Goal: Task Accomplishment & Management: Use online tool/utility

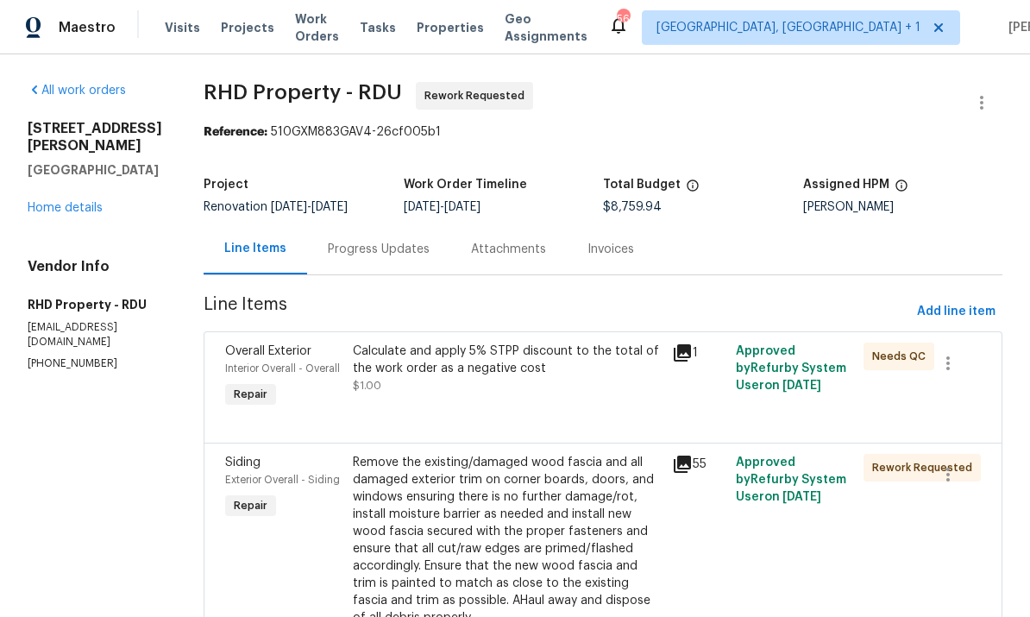
click at [77, 202] on link "Home details" at bounding box center [65, 208] width 75 height 12
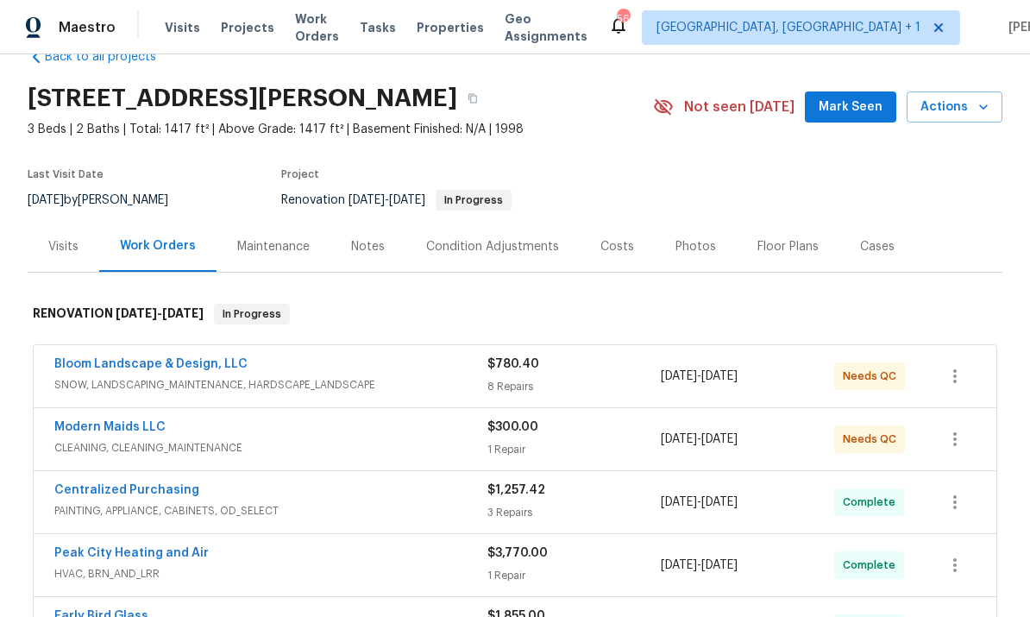
scroll to position [52, 0]
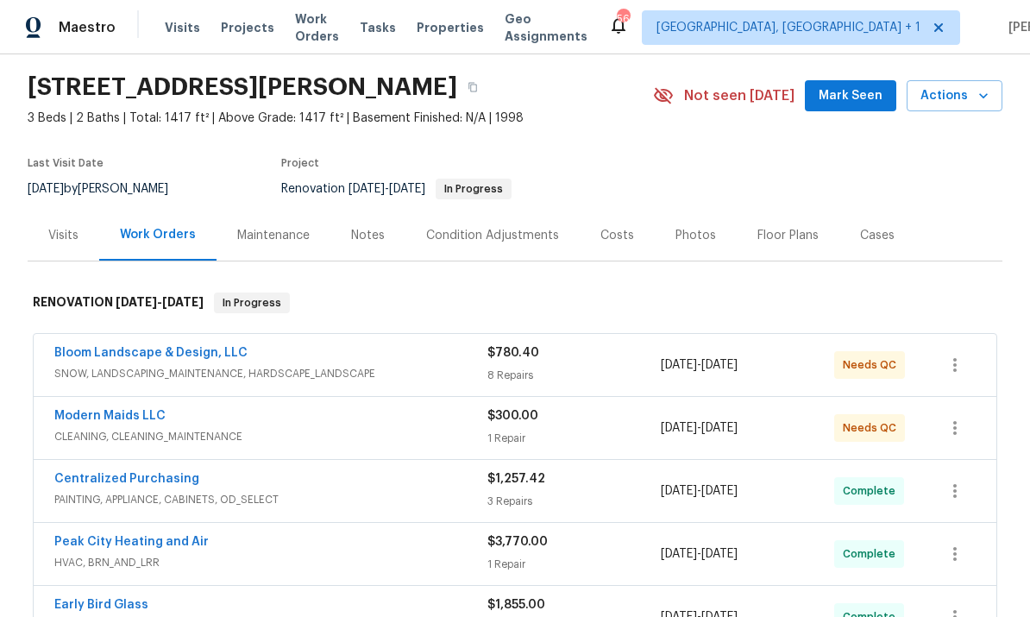
click at [677, 249] on div "Photos" at bounding box center [695, 235] width 82 height 51
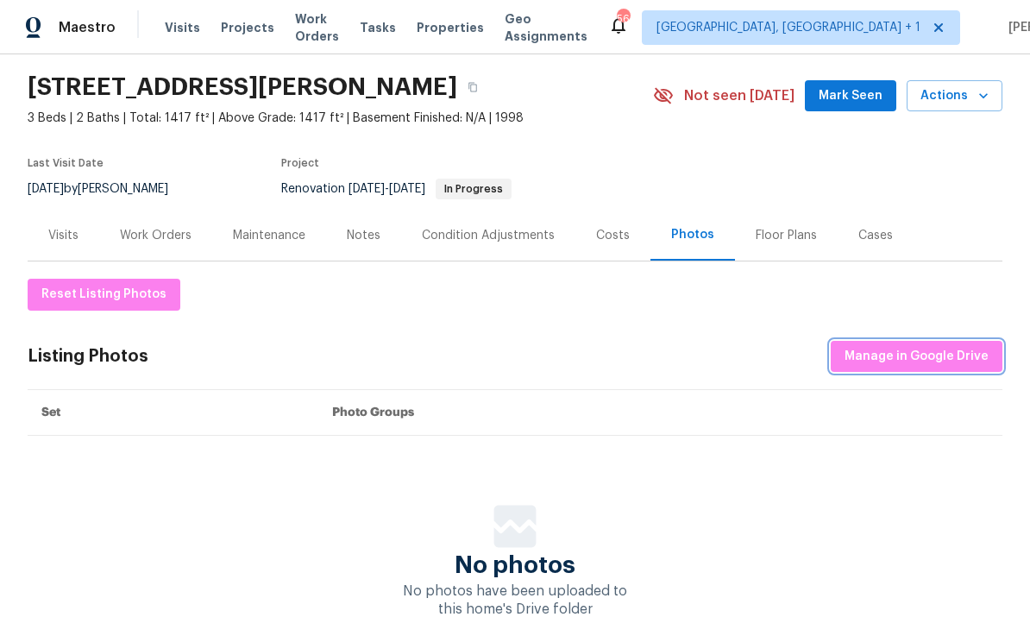
click at [907, 353] on span "Manage in Google Drive" at bounding box center [916, 357] width 144 height 22
click at [157, 248] on div "Work Orders" at bounding box center [155, 235] width 113 height 51
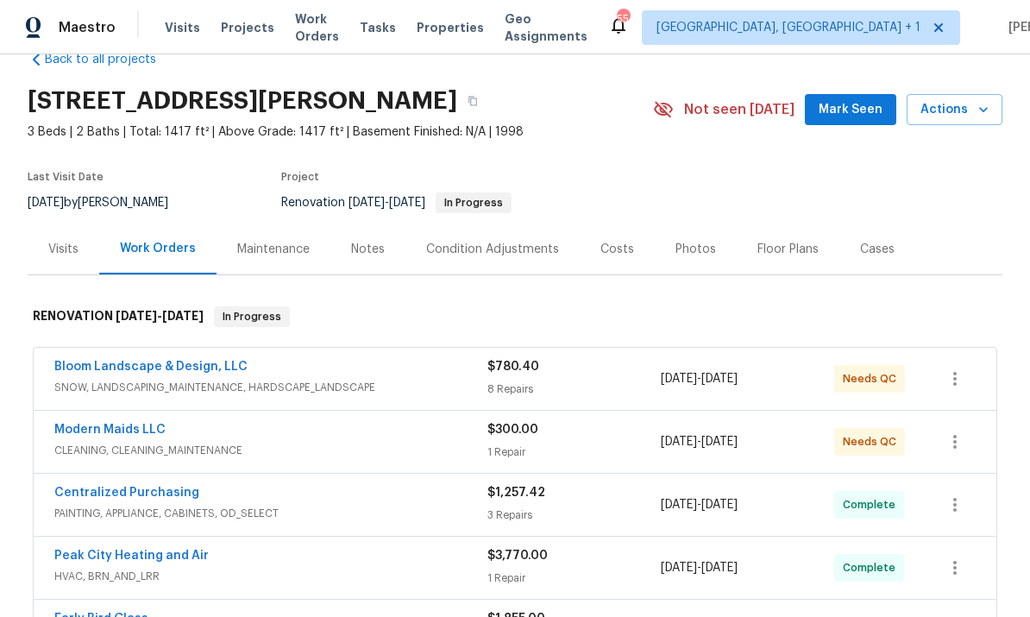
scroll to position [39, 0]
click at [141, 433] on link "Modern Maids LLC" at bounding box center [109, 429] width 111 height 12
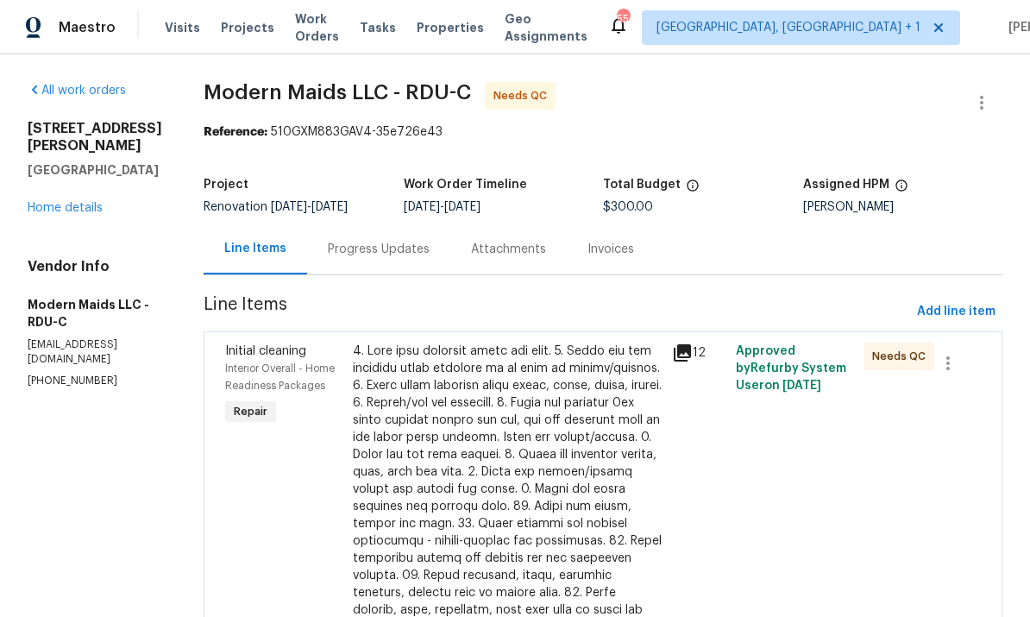
click at [475, 473] on div at bounding box center [507, 575] width 309 height 466
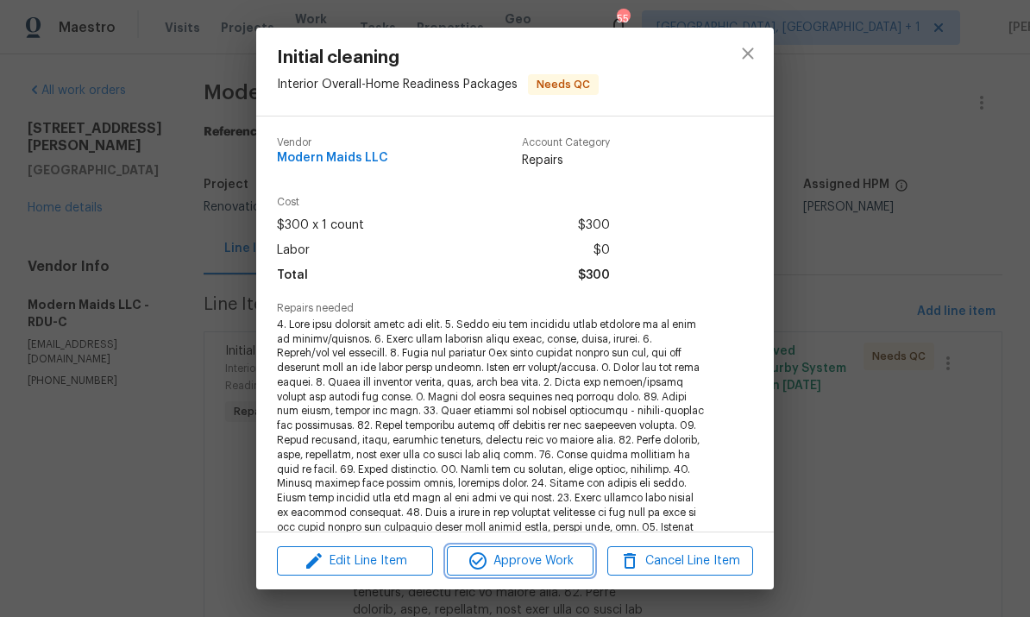
click at [528, 565] on span "Approve Work" at bounding box center [519, 561] width 135 height 22
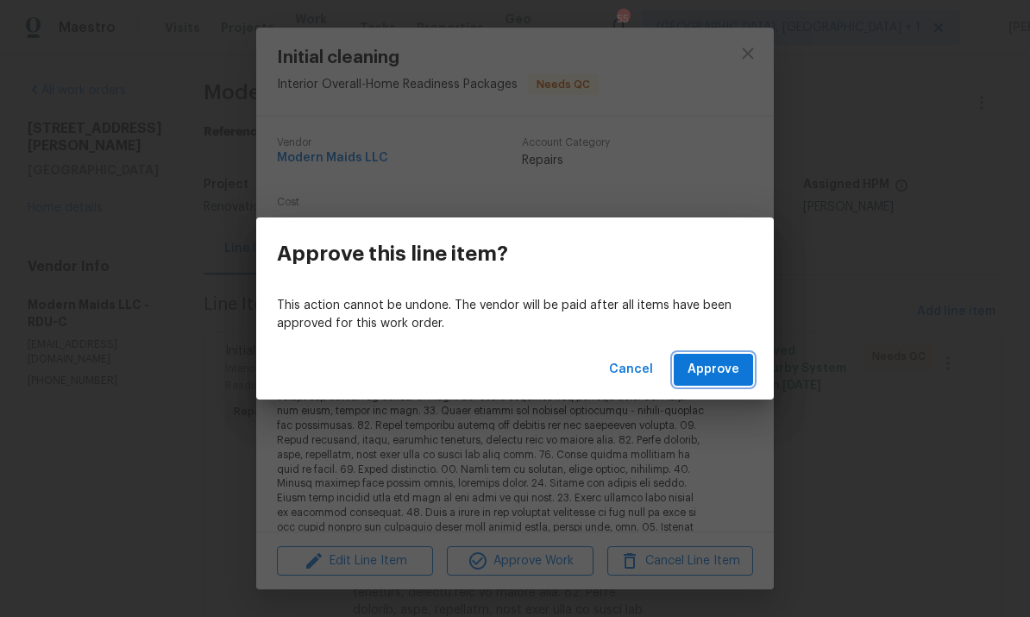
click at [720, 362] on span "Approve" at bounding box center [713, 370] width 52 height 22
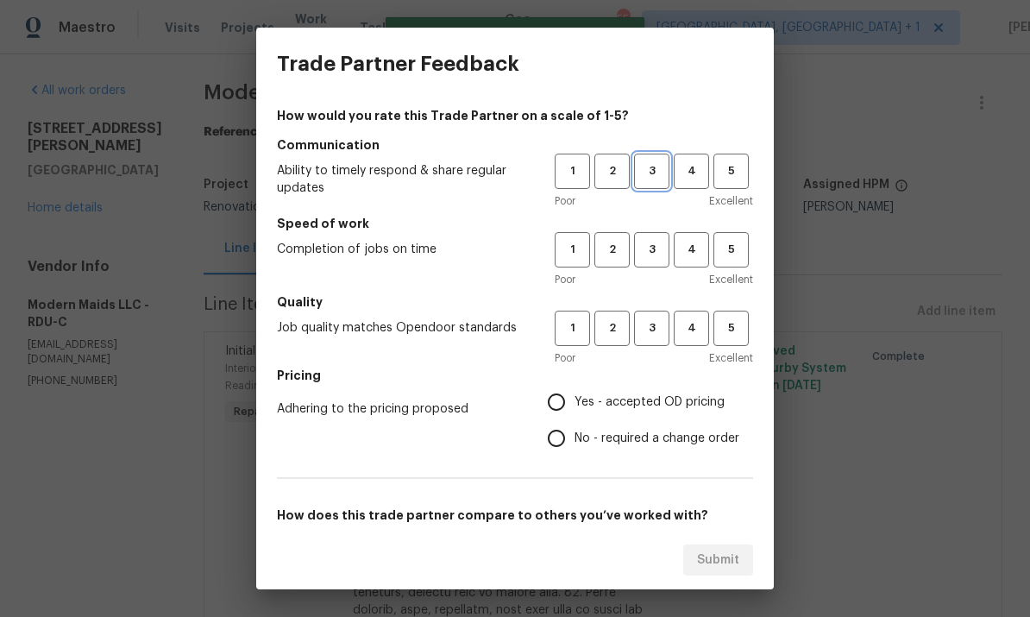
click at [643, 169] on span "3" at bounding box center [651, 171] width 32 height 20
click at [654, 251] on span "3" at bounding box center [651, 250] width 32 height 20
click at [663, 329] on span "3" at bounding box center [651, 328] width 32 height 20
click at [564, 391] on input "Yes - accepted OD pricing" at bounding box center [556, 402] width 36 height 36
radio input "true"
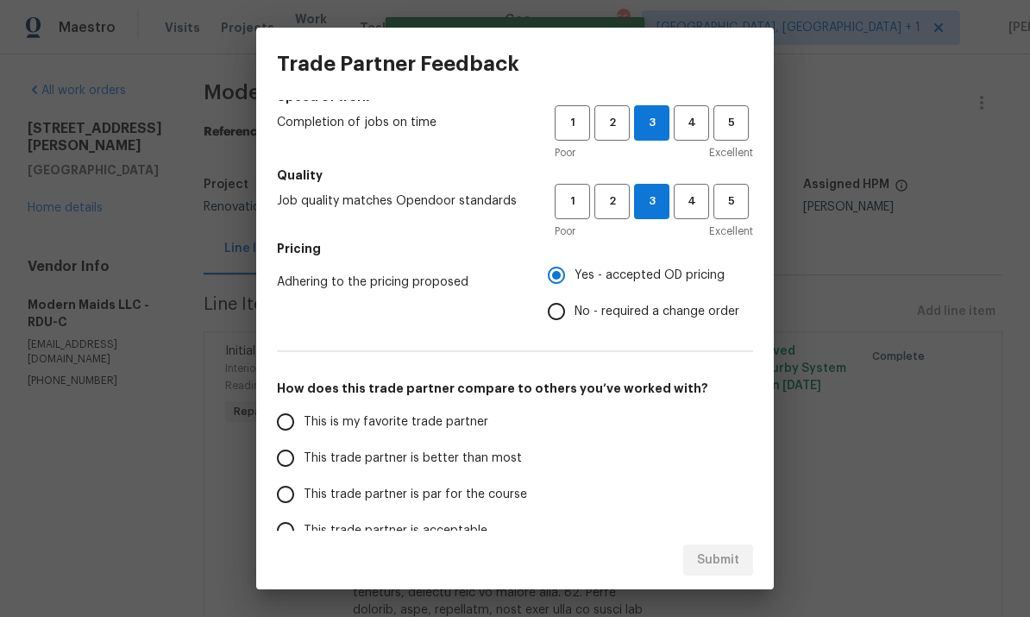
scroll to position [126, 0]
click at [285, 491] on input "This trade partner is par for the course" at bounding box center [285, 495] width 36 height 36
click at [726, 549] on span "Submit" at bounding box center [718, 560] width 42 height 22
radio input "true"
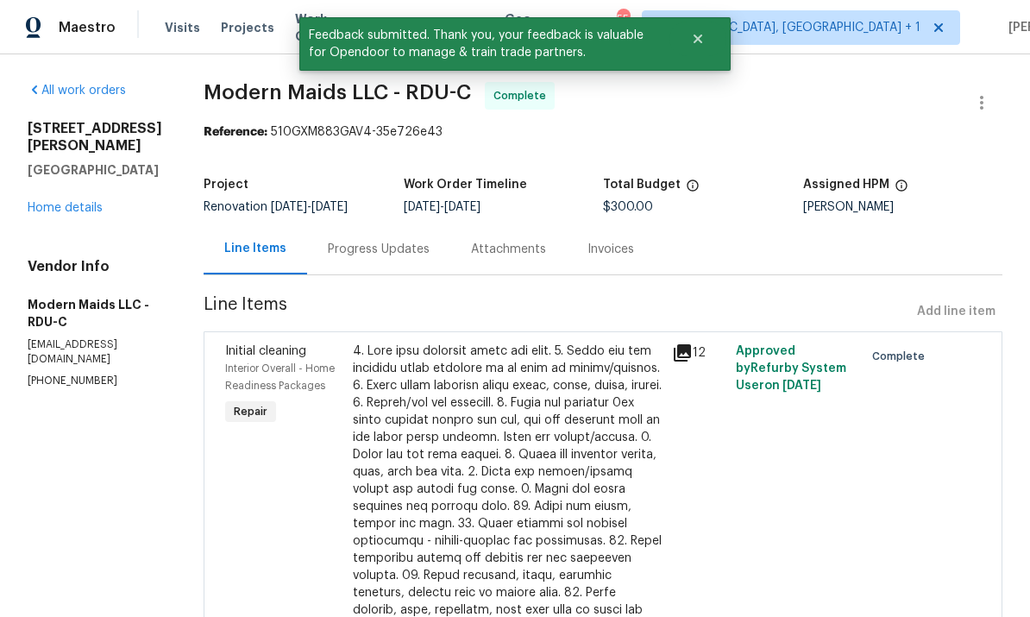
click at [64, 202] on link "Home details" at bounding box center [65, 208] width 75 height 12
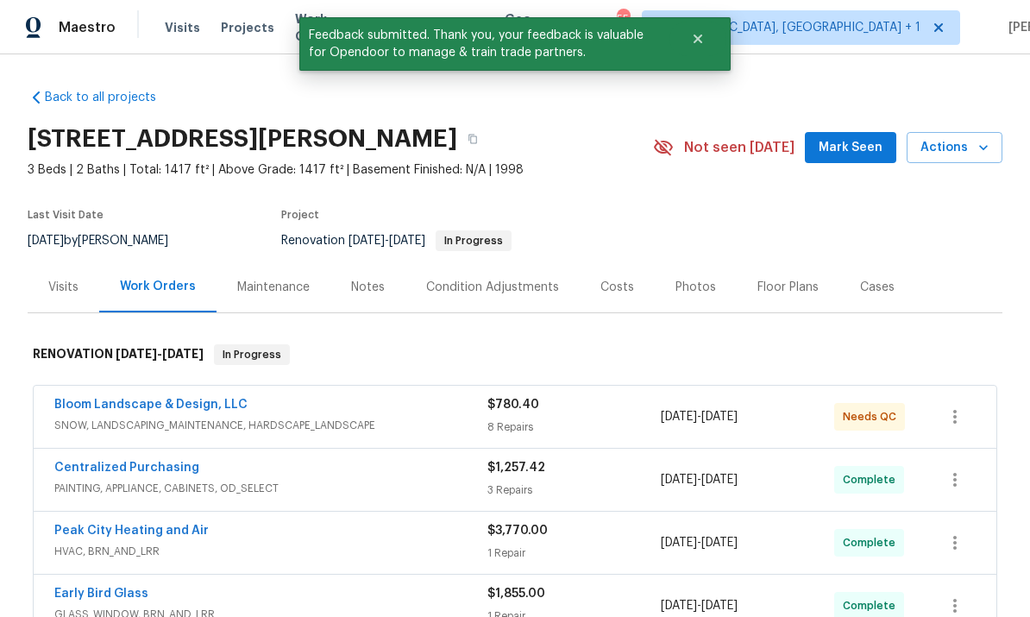
click at [195, 399] on link "Bloom Landscape & Design, LLC" at bounding box center [150, 404] width 193 height 12
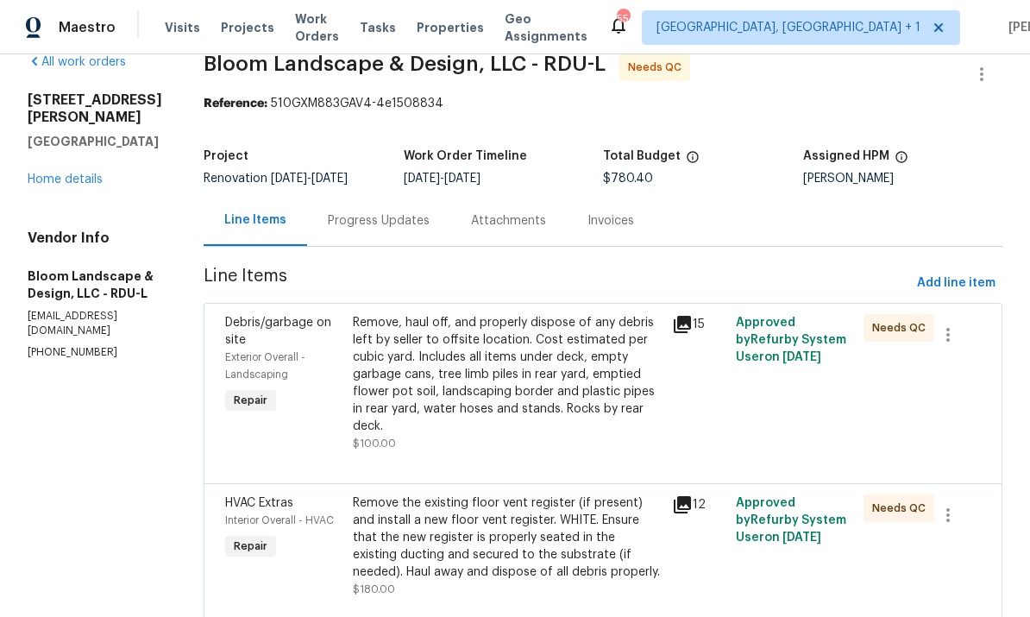
scroll to position [33, 0]
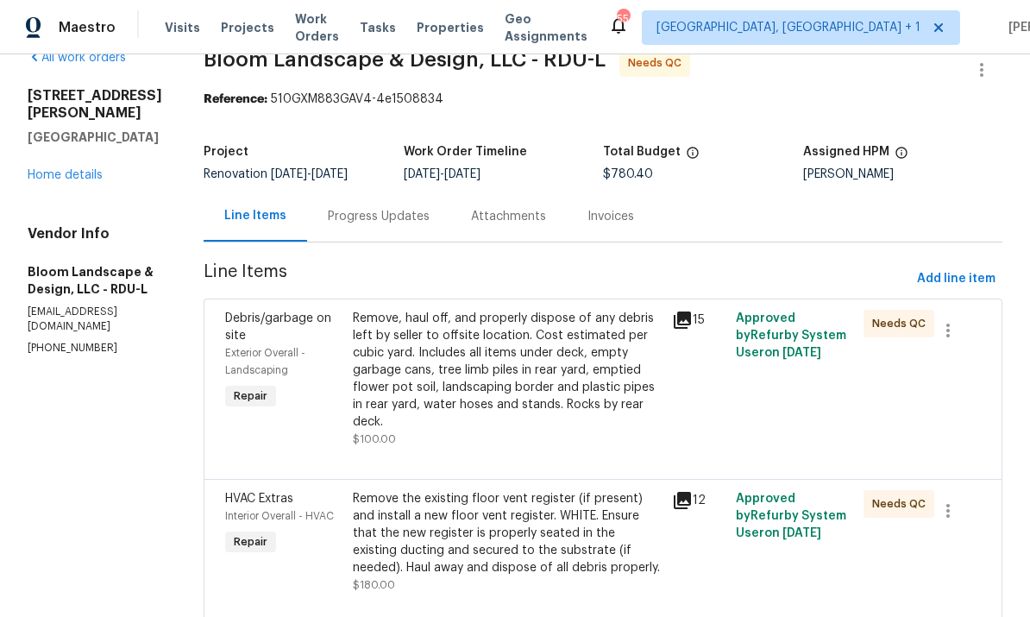
click at [573, 391] on div "Remove, haul off, and properly dispose of any debris left by seller to offsite …" at bounding box center [507, 370] width 309 height 121
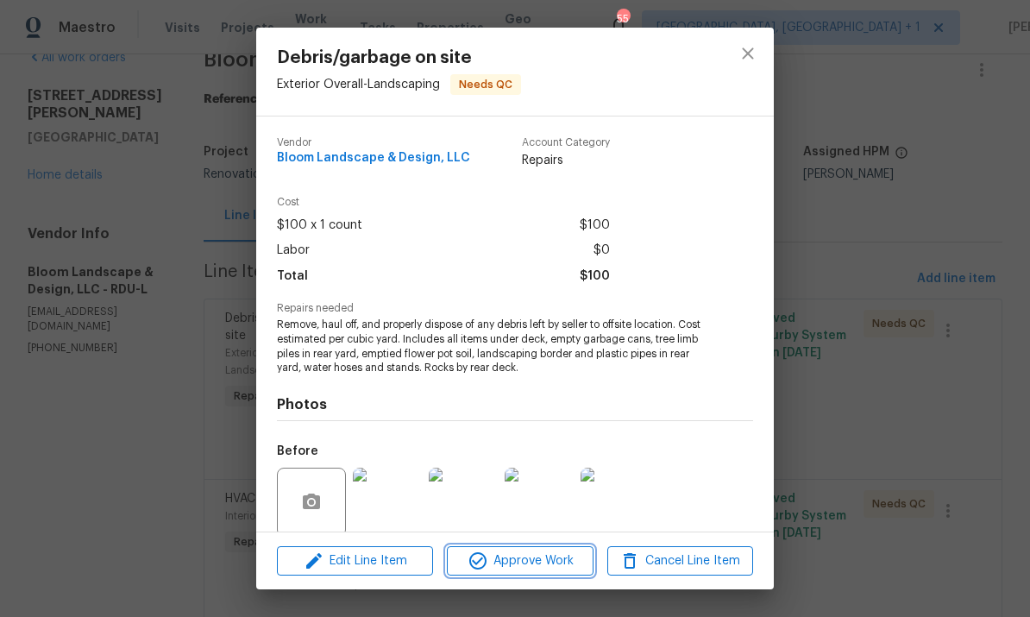
click at [547, 560] on span "Approve Work" at bounding box center [519, 561] width 135 height 22
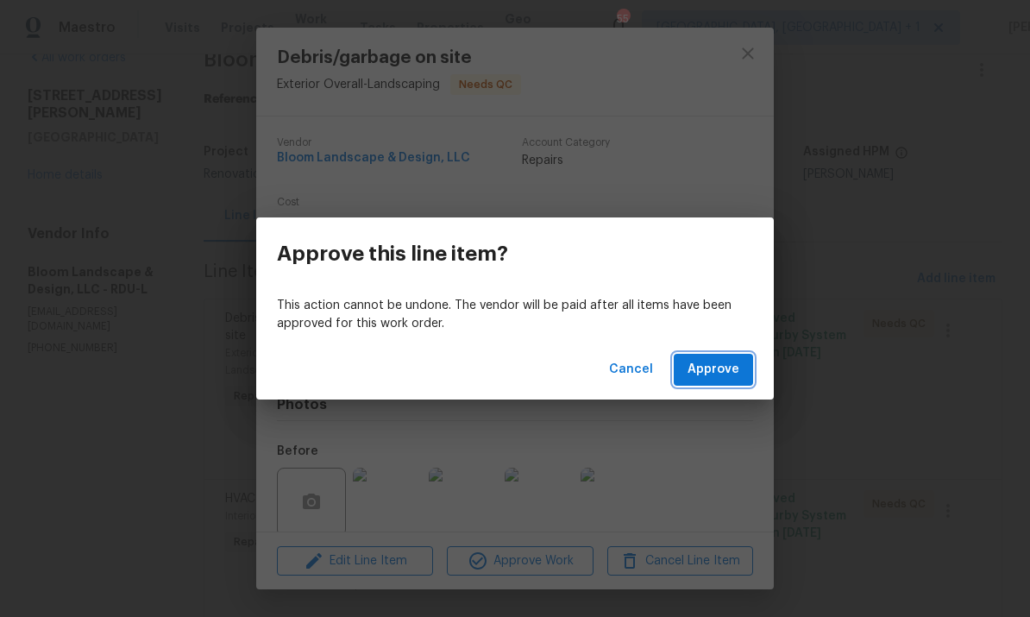
click at [714, 373] on span "Approve" at bounding box center [713, 370] width 52 height 22
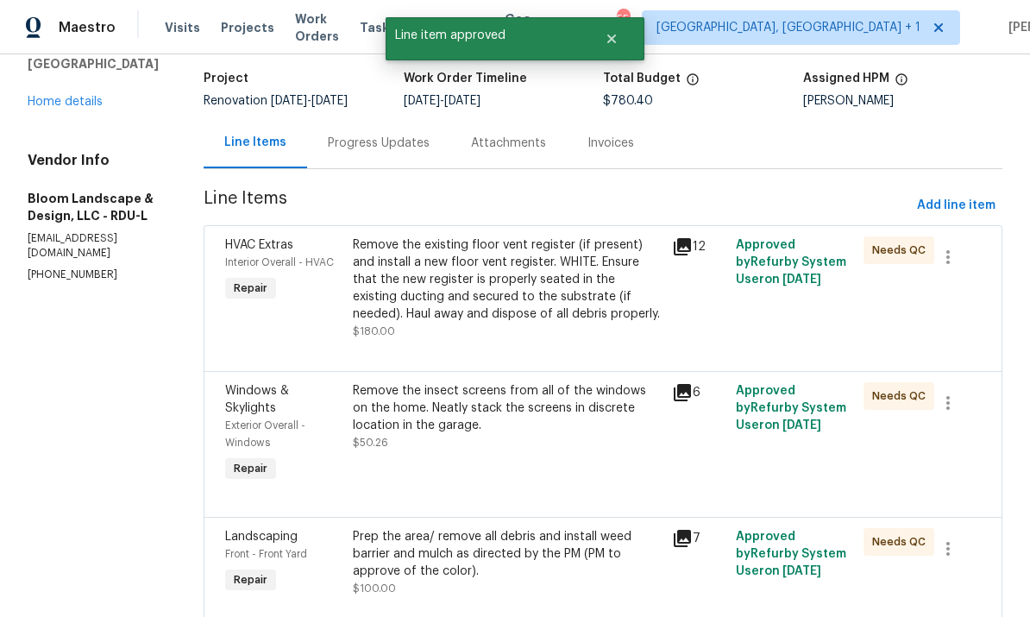
scroll to position [110, 0]
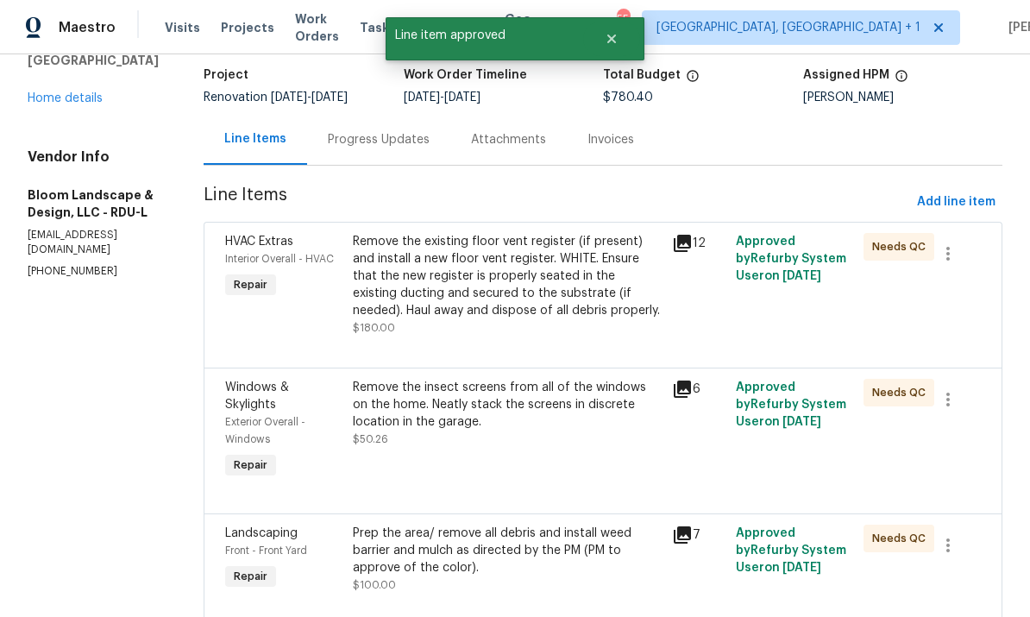
click at [577, 304] on div "Remove the existing floor vent register (if present) and install a new floor ve…" at bounding box center [507, 276] width 309 height 86
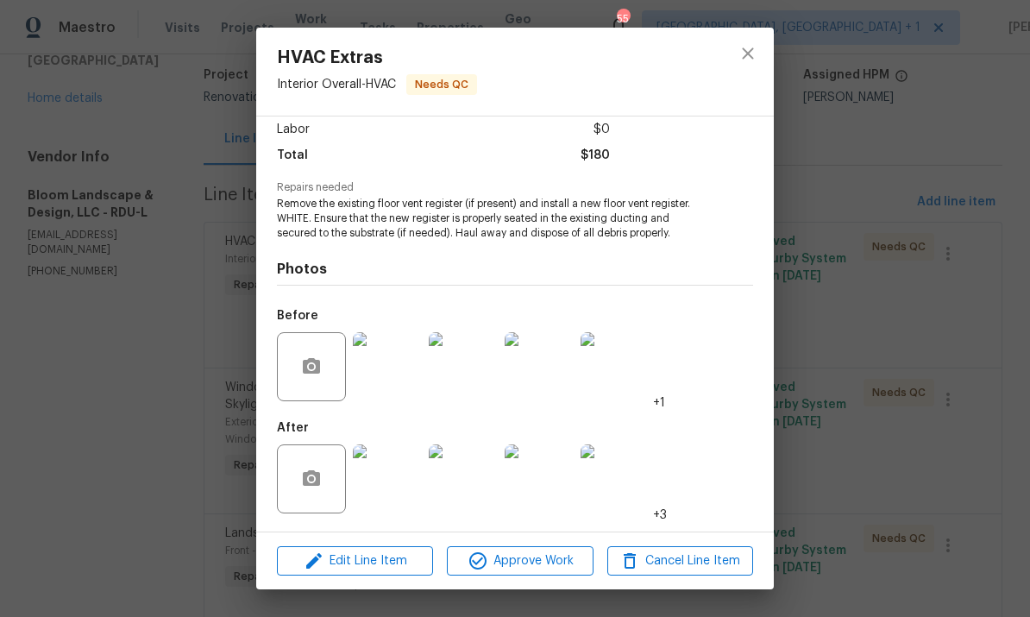
scroll to position [123, 0]
click at [551, 558] on span "Approve Work" at bounding box center [519, 561] width 135 height 22
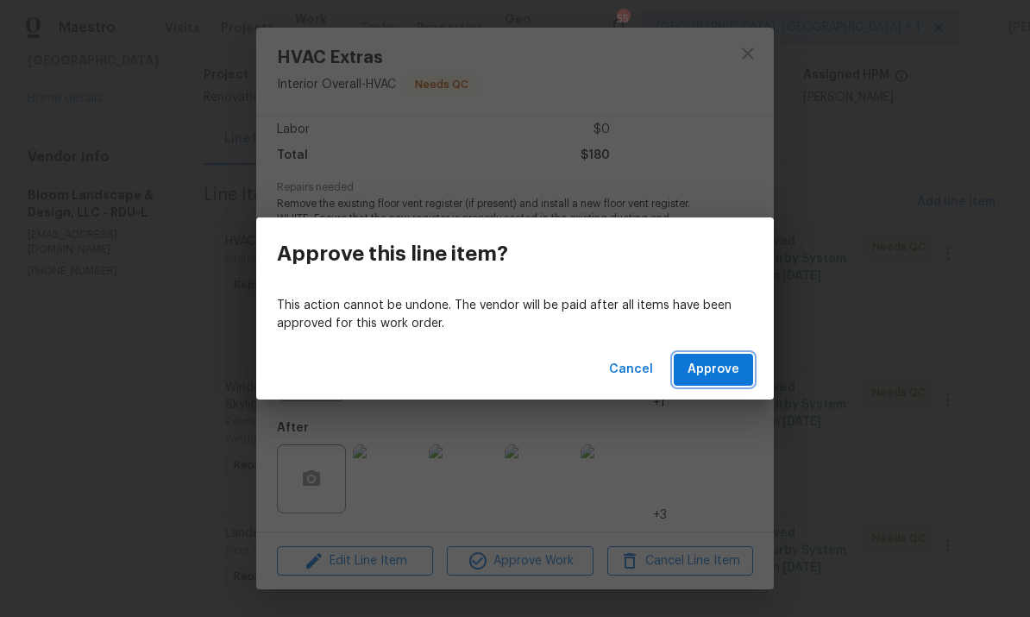
click at [710, 371] on span "Approve" at bounding box center [713, 370] width 52 height 22
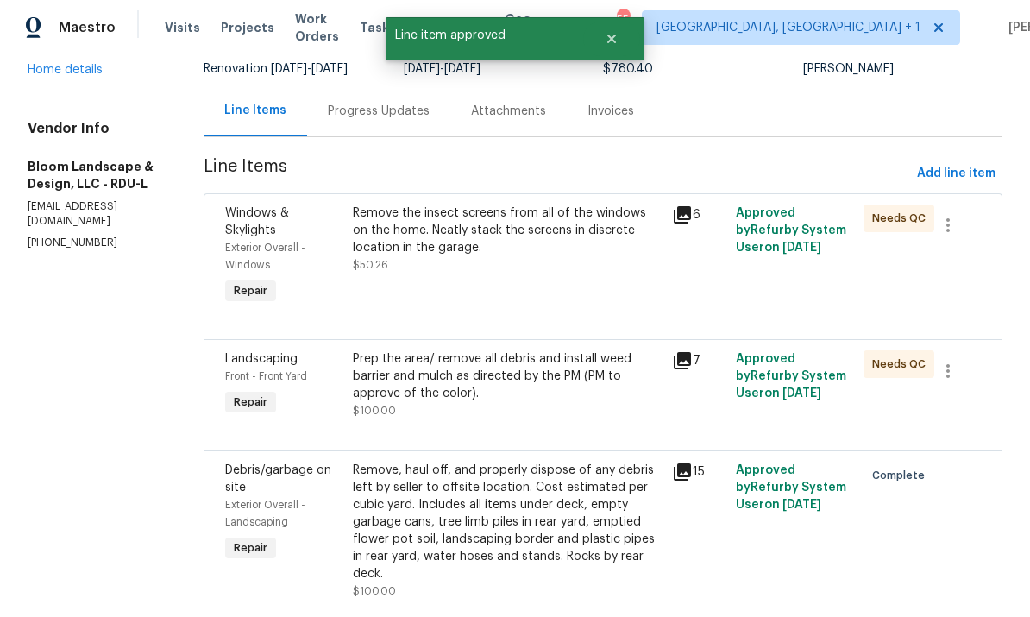
scroll to position [139, 0]
click at [520, 222] on div "Remove the insect screens from all of the windows on the home. Neatly stack the…" at bounding box center [507, 229] width 309 height 52
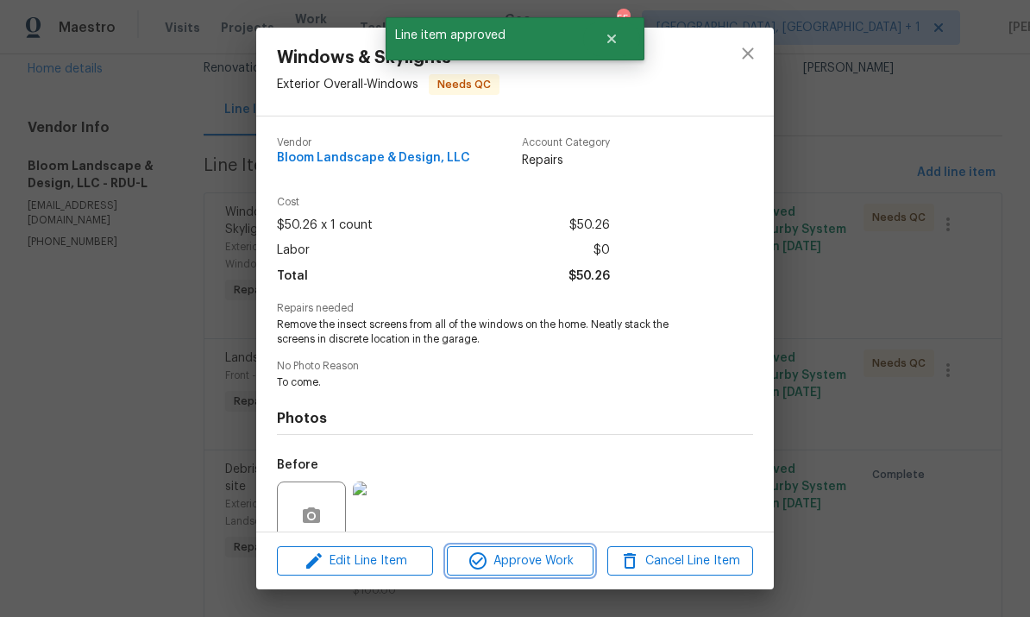
click at [531, 571] on button "Approve Work" at bounding box center [520, 561] width 146 height 30
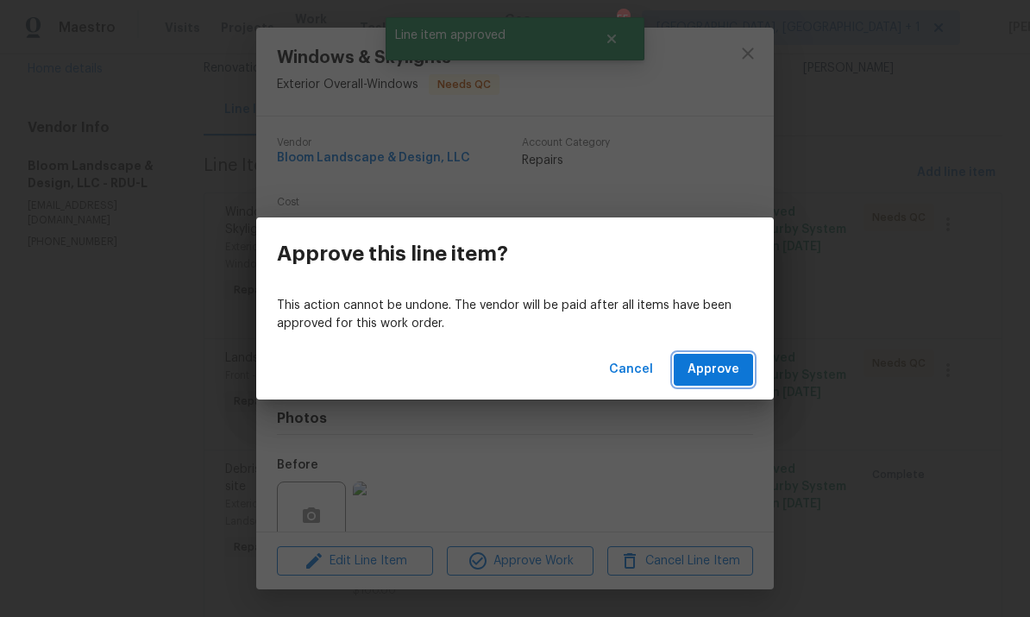
click at [725, 358] on button "Approve" at bounding box center [712, 370] width 79 height 32
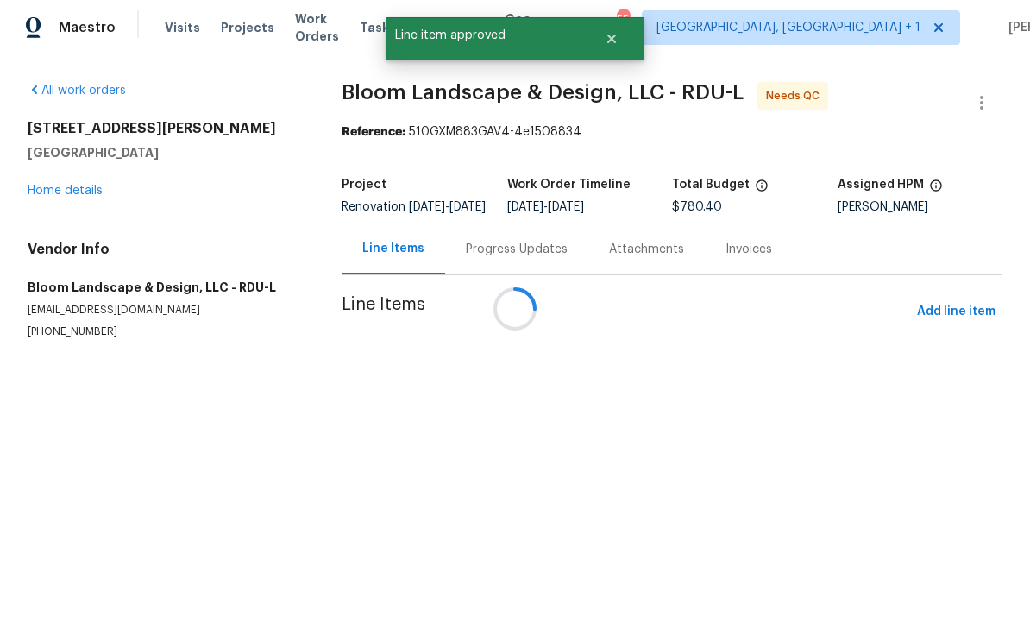
scroll to position [0, 0]
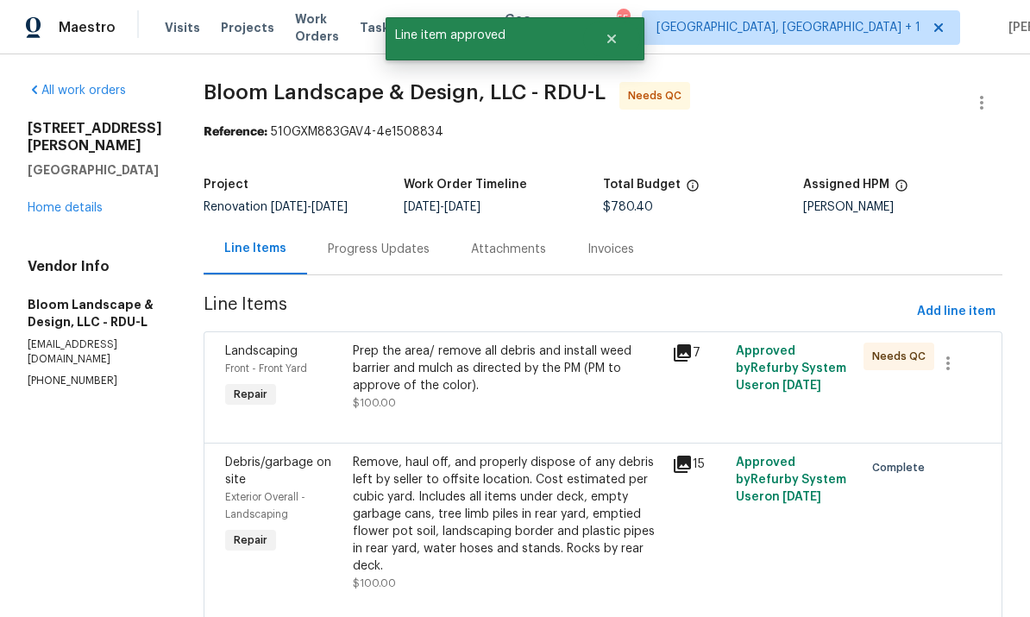
click at [548, 367] on div "Prep the area/ remove all debris and install weed barrier and mulch as directed…" at bounding box center [507, 368] width 309 height 52
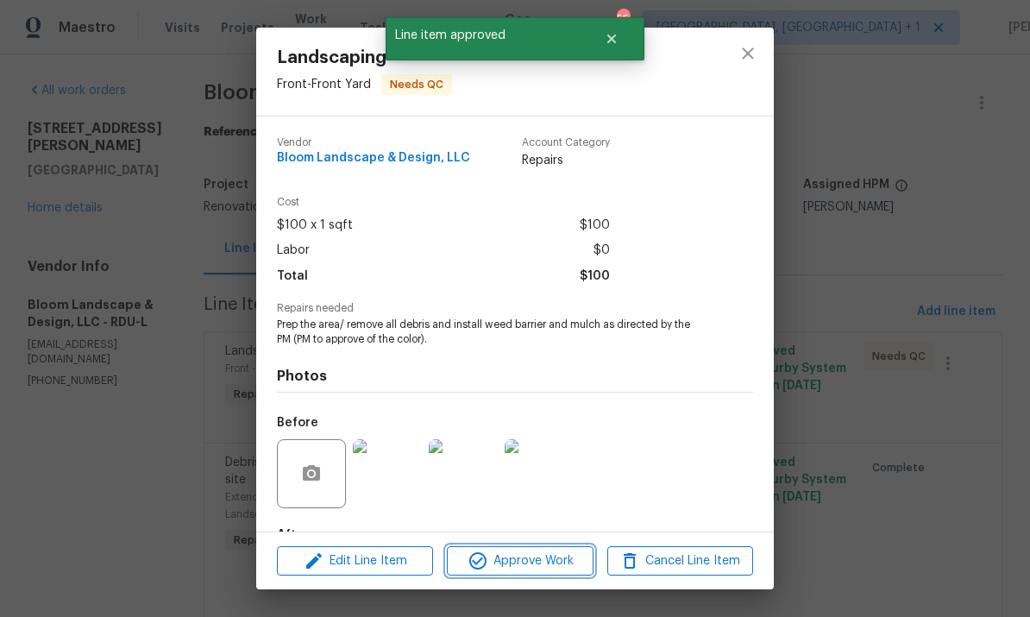
click at [539, 560] on span "Approve Work" at bounding box center [519, 561] width 135 height 22
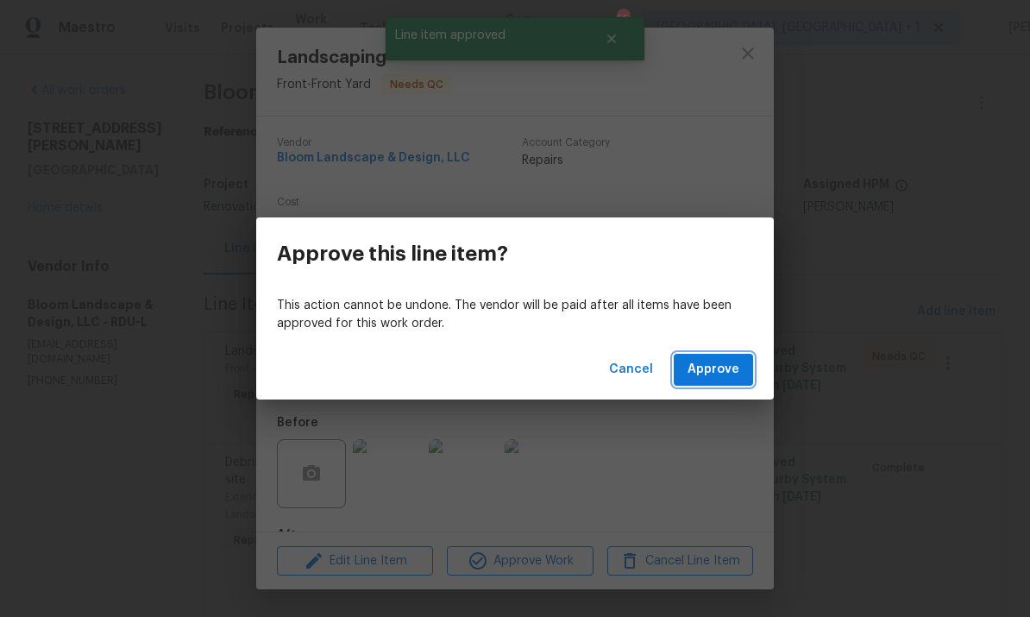
click at [724, 377] on span "Approve" at bounding box center [713, 370] width 52 height 22
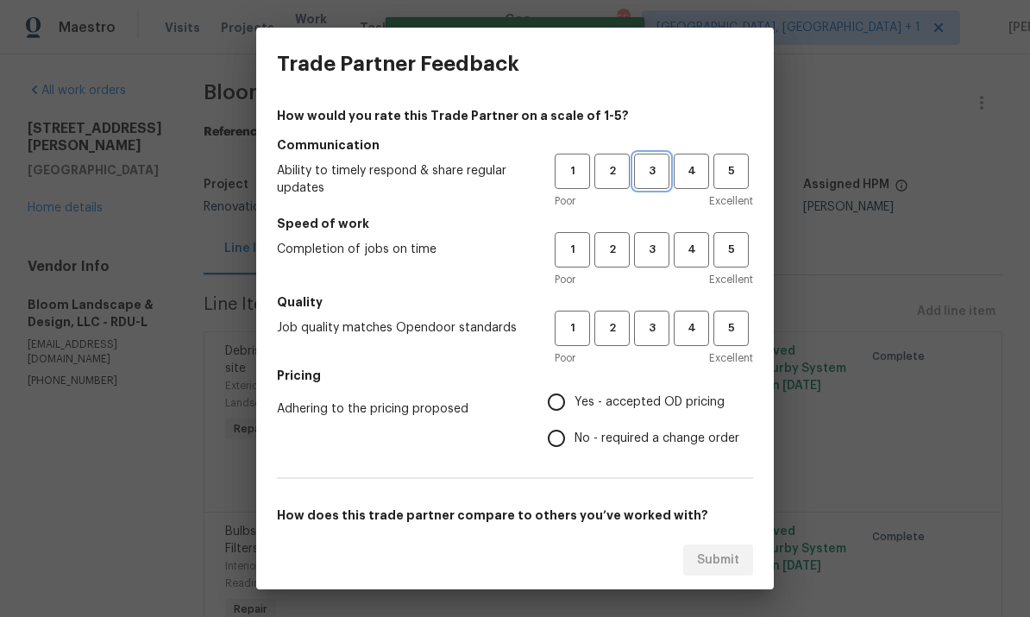
click at [646, 166] on span "3" at bounding box center [651, 171] width 32 height 20
click at [657, 248] on span "3" at bounding box center [651, 250] width 32 height 20
click at [659, 319] on span "3" at bounding box center [651, 328] width 32 height 20
click at [574, 397] on input "Yes - accepted OD pricing" at bounding box center [556, 402] width 36 height 36
radio input "true"
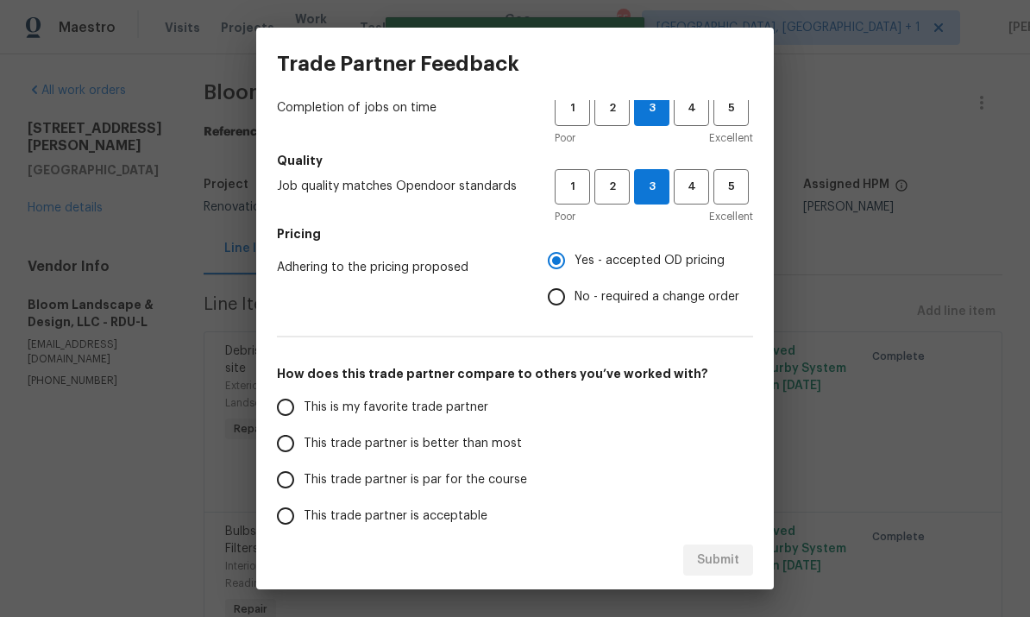
scroll to position [140, 0]
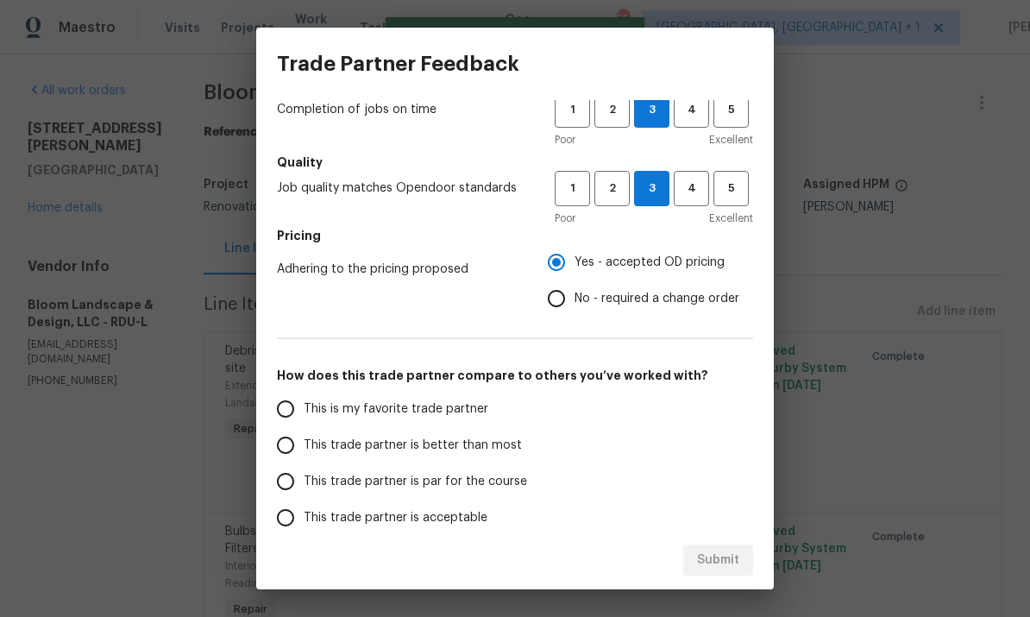
click at [297, 490] on input "This trade partner is par for the course" at bounding box center [285, 481] width 36 height 36
click at [726, 555] on span "Submit" at bounding box center [718, 560] width 42 height 22
radio input "true"
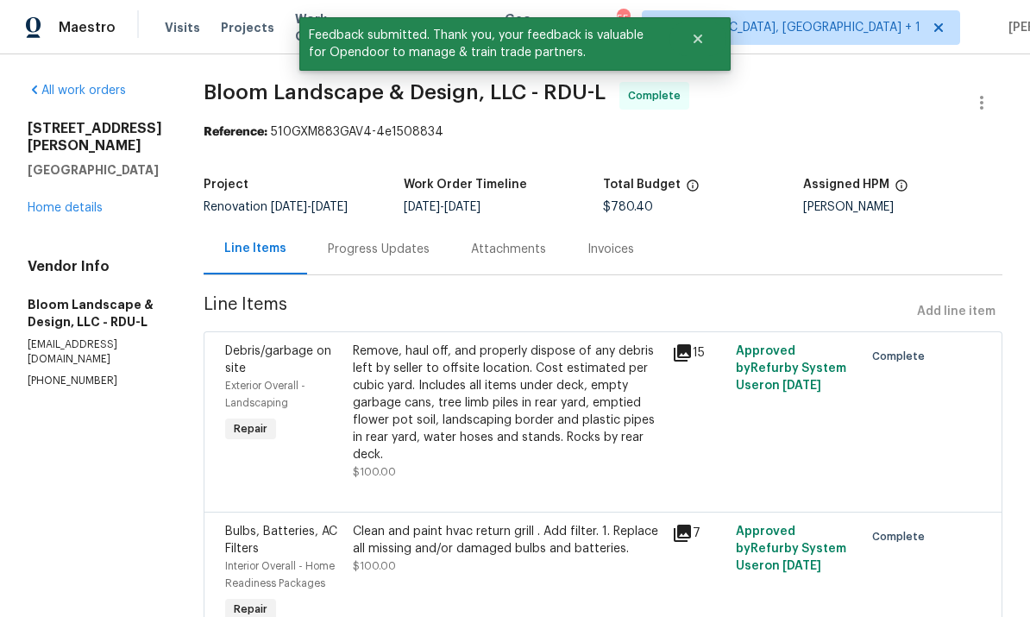
click at [85, 202] on link "Home details" at bounding box center [65, 208] width 75 height 12
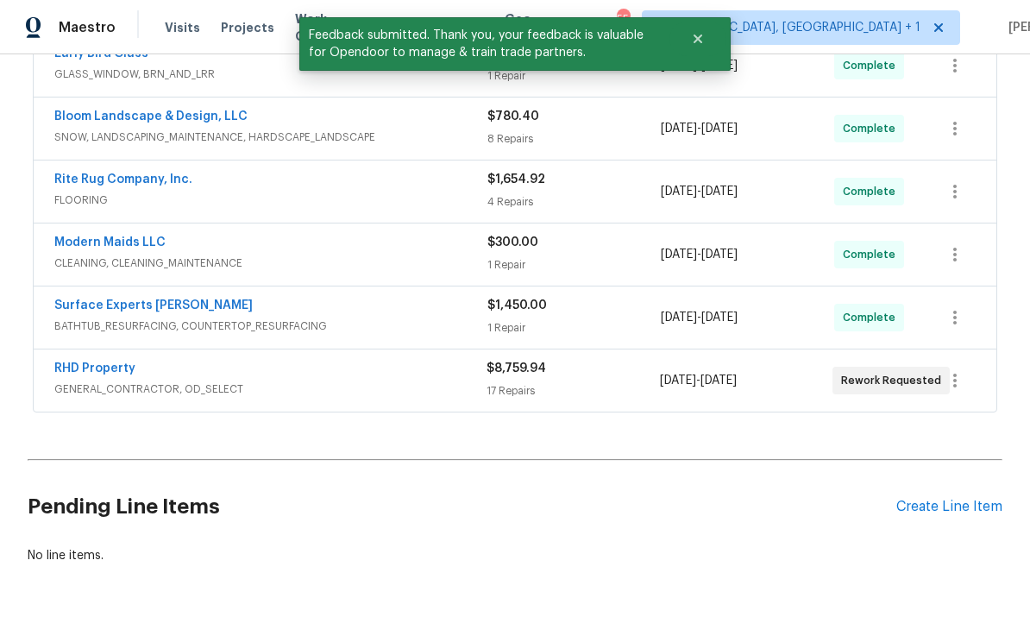
scroll to position [476, 0]
click at [114, 369] on link "RHD Property" at bounding box center [94, 369] width 81 height 12
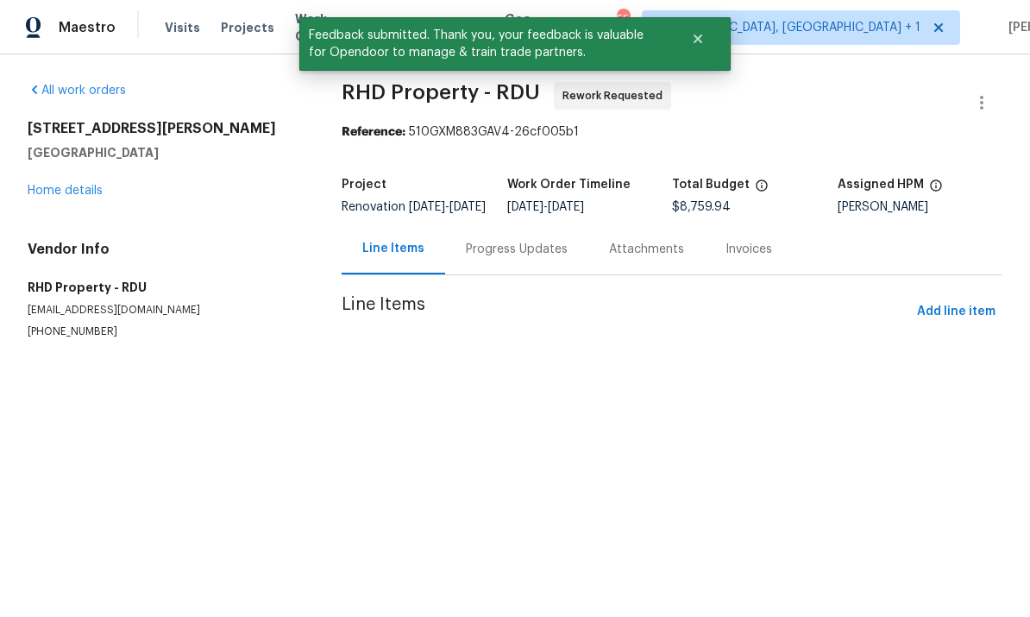
click at [967, 408] on html "Maestro Visits Projects Work Orders Tasks Properties Geo Assignments 55 Albuque…" at bounding box center [515, 204] width 1030 height 408
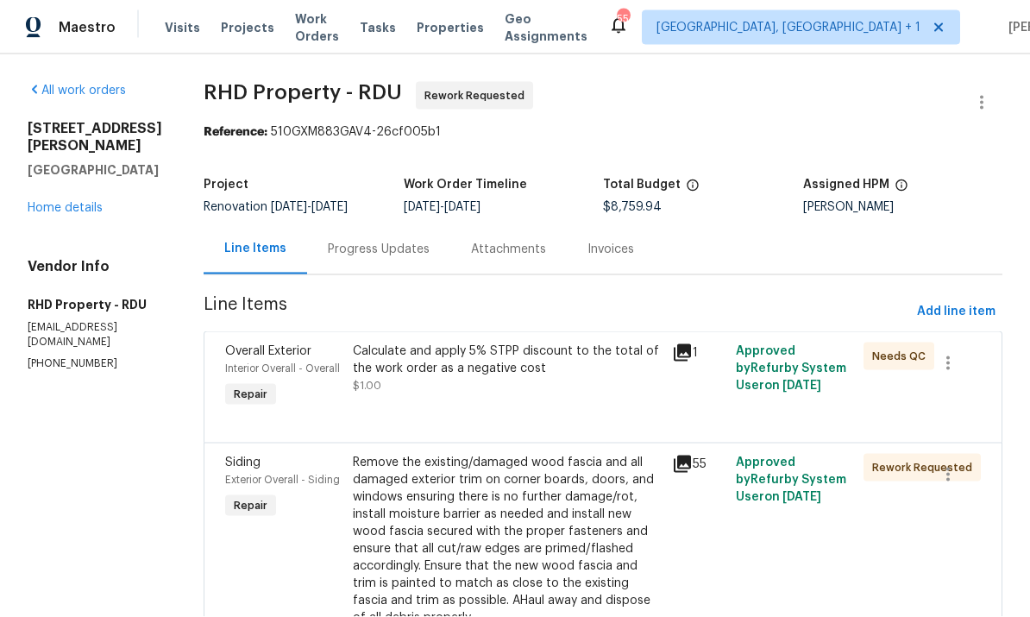
scroll to position [50, 0]
click at [73, 202] on link "Home details" at bounding box center [65, 208] width 75 height 12
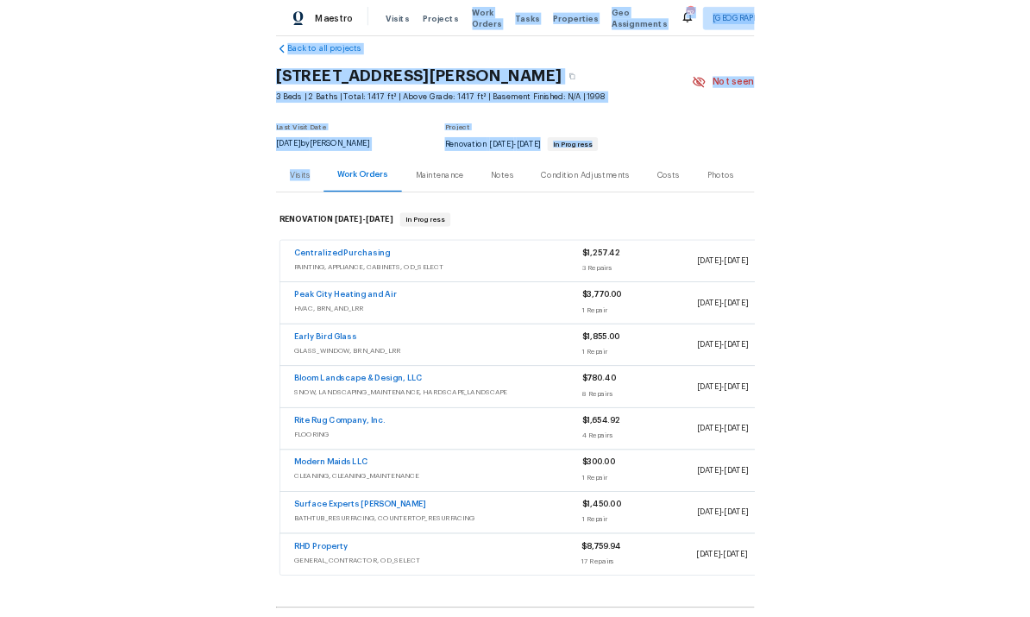
scroll to position [24, 0]
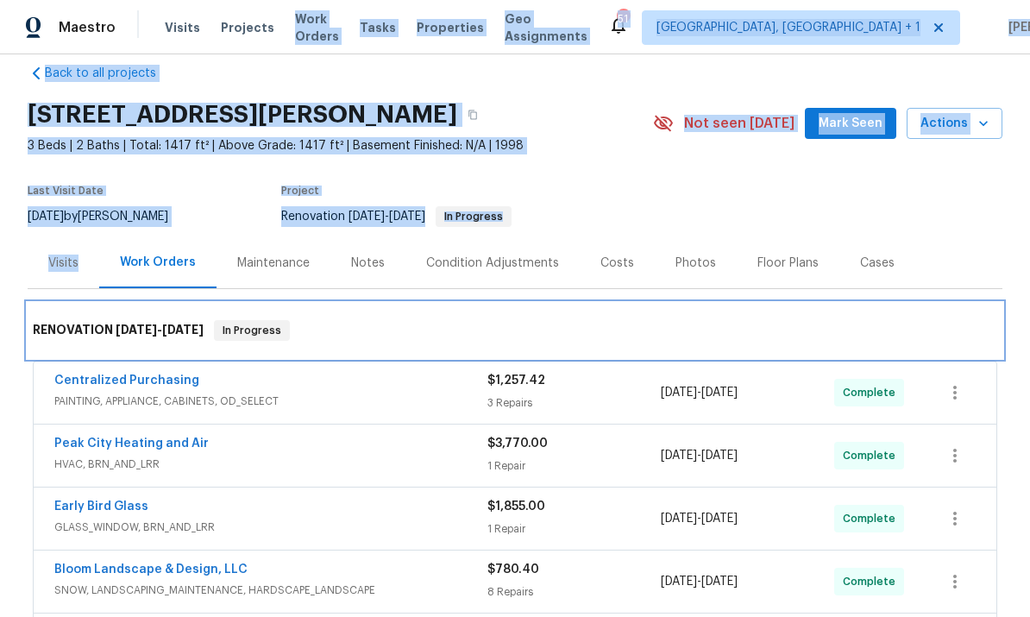
click at [410, 311] on div "RENOVATION 9/17/25 - 9/27/25 In Progress" at bounding box center [515, 330] width 974 height 55
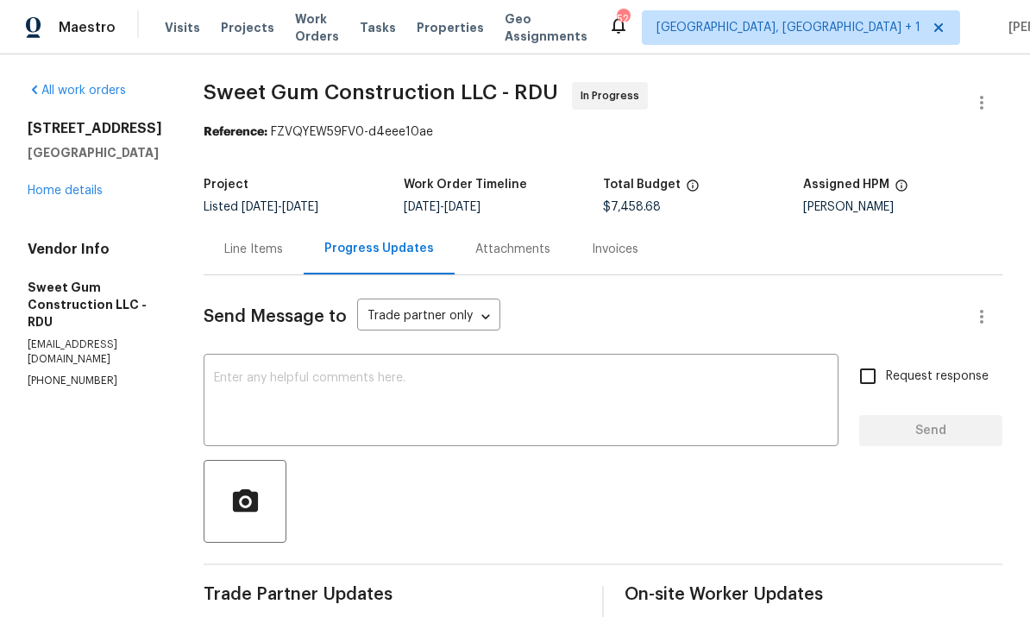
click at [87, 186] on link "Home details" at bounding box center [65, 191] width 75 height 12
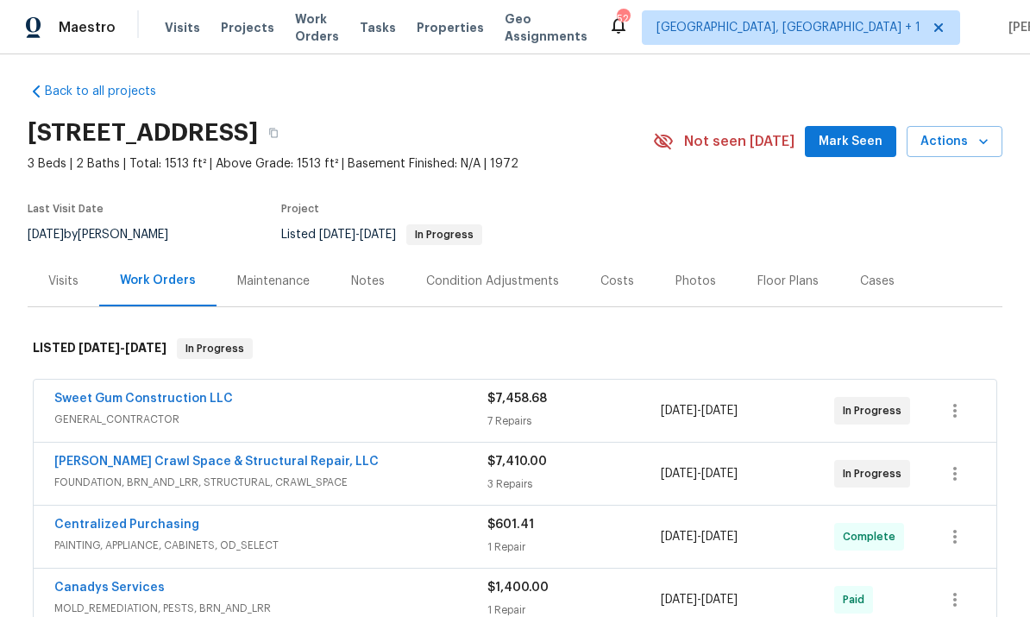
scroll to position [7, 0]
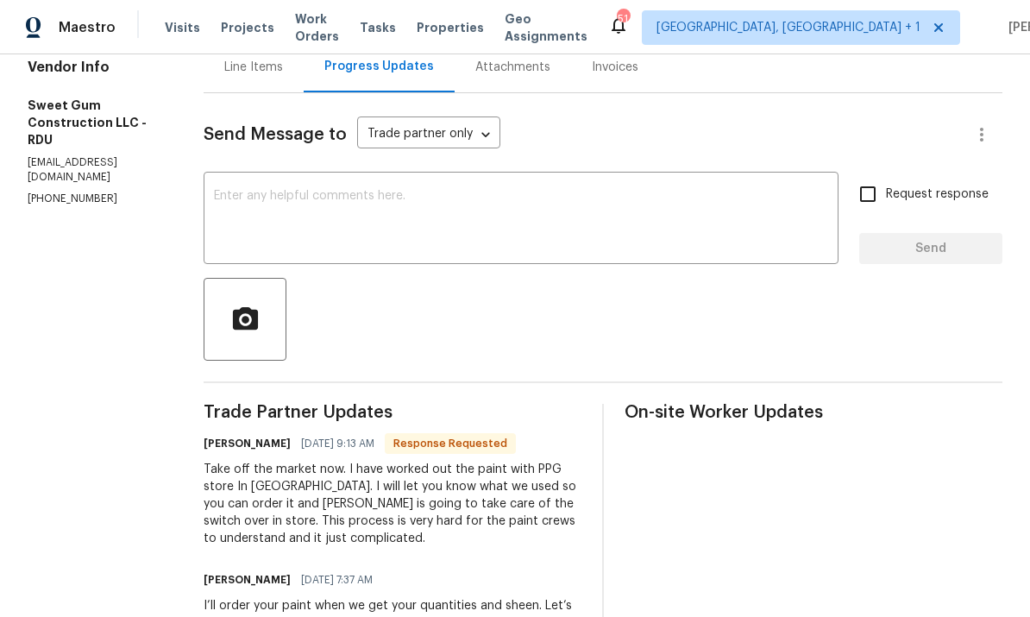
scroll to position [184, 0]
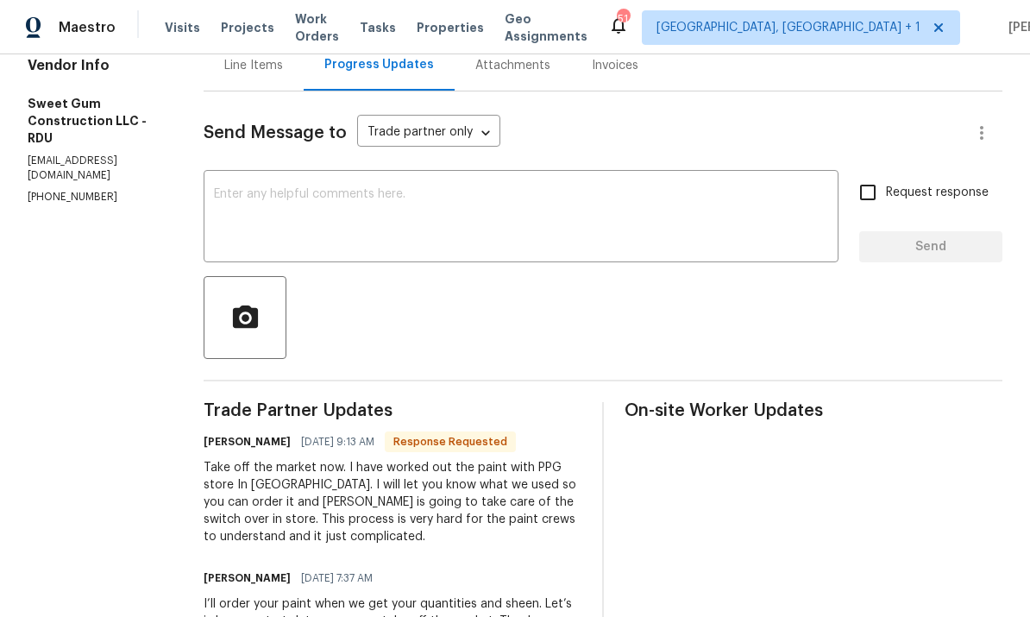
click at [298, 201] on textarea at bounding box center [521, 218] width 614 height 60
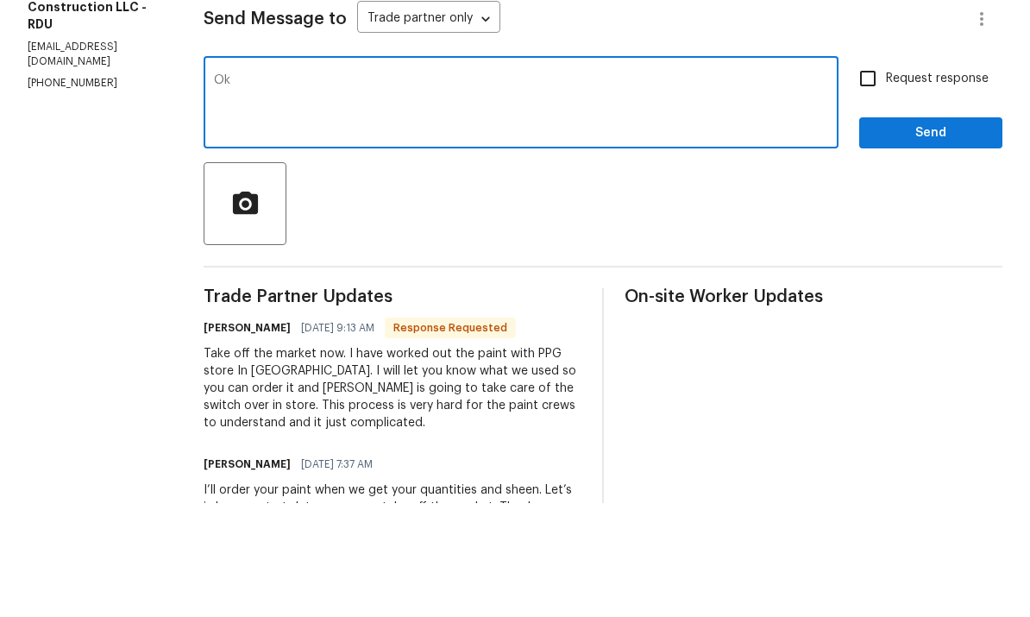
type textarea "O"
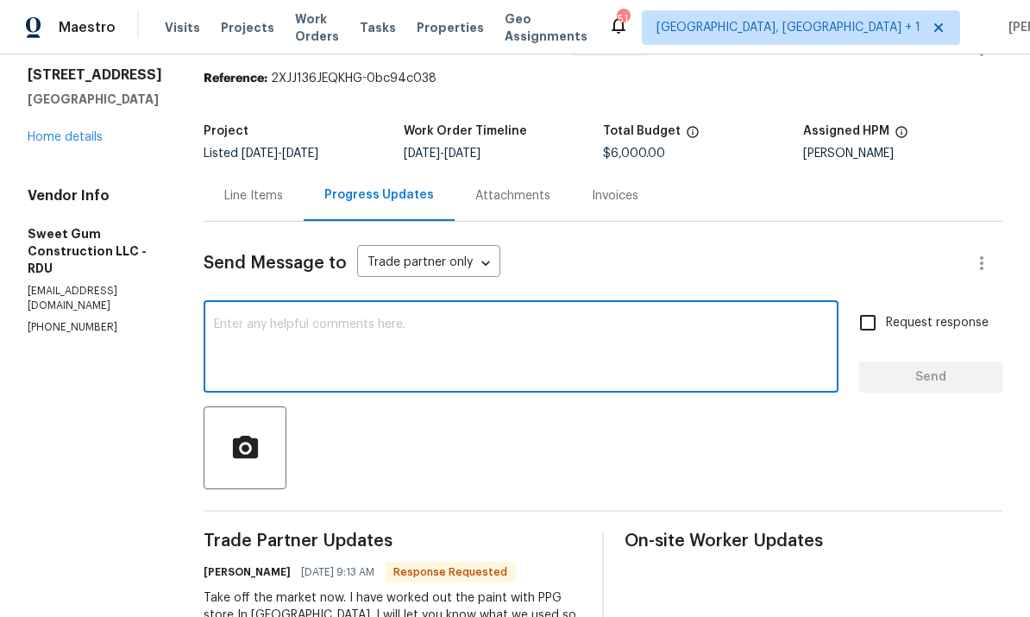
scroll to position [52, 0]
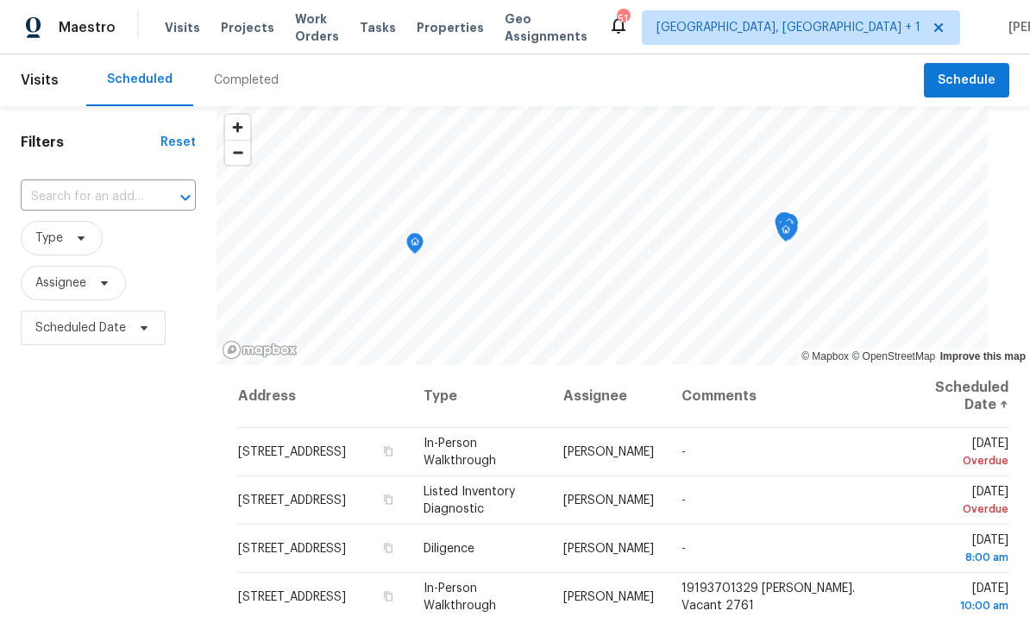
click at [94, 205] on input "text" at bounding box center [84, 197] width 127 height 27
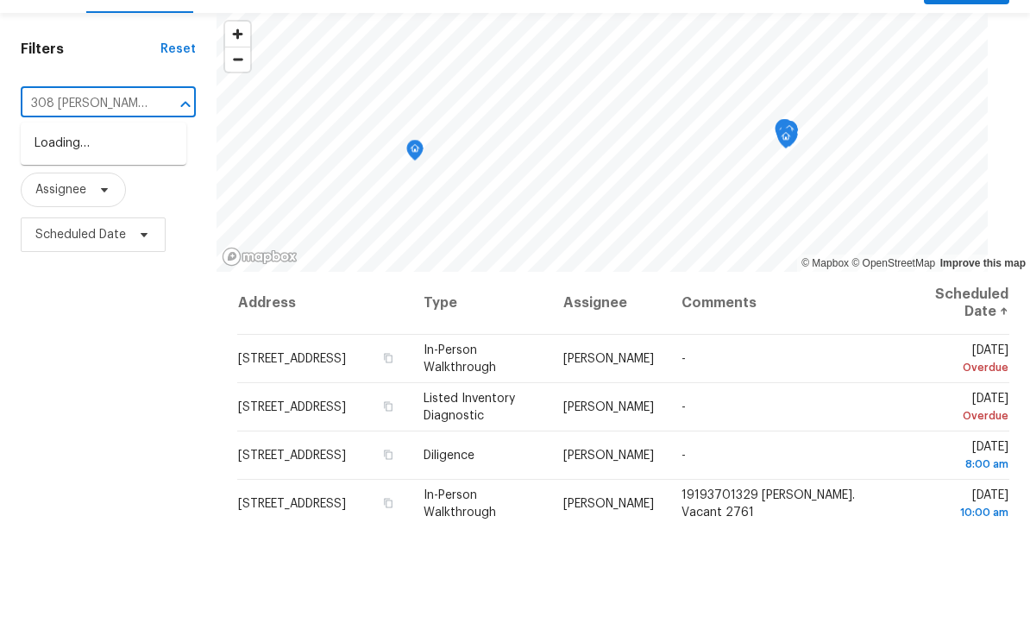
type input "308 [PERSON_NAME]"
click at [115, 222] on li "[STREET_ADDRESS][PERSON_NAME]" at bounding box center [104, 245] width 166 height 47
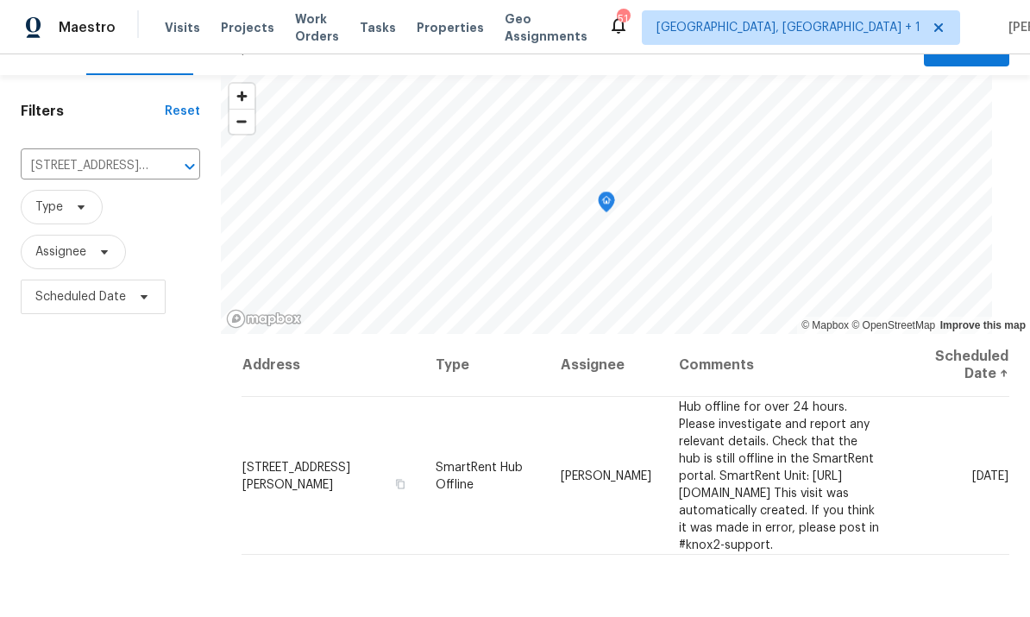
scroll to position [34, 0]
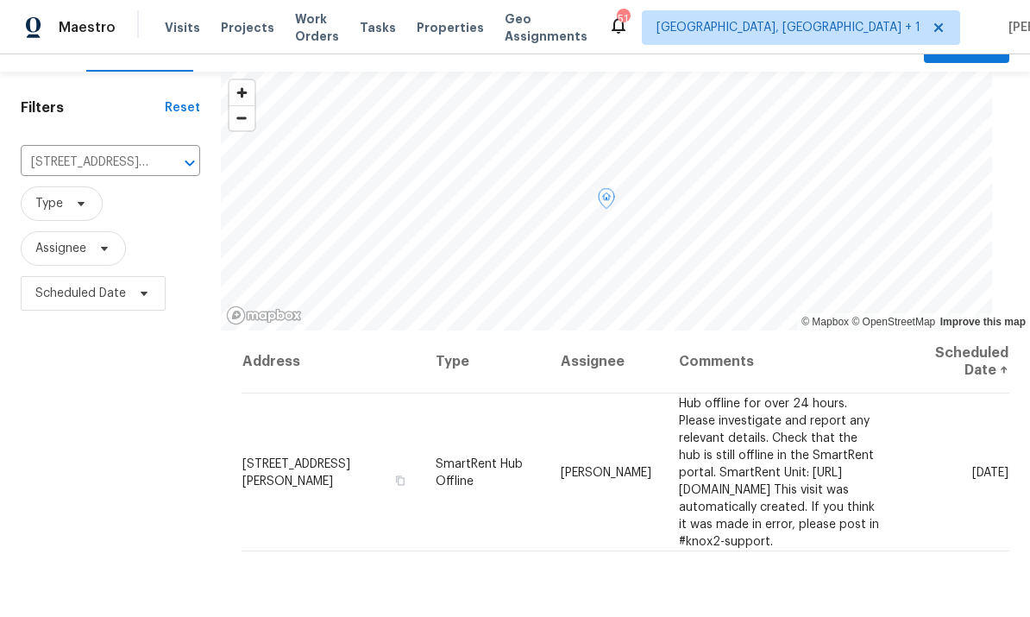
click at [0, 0] on icon at bounding box center [0, 0] width 0 height 0
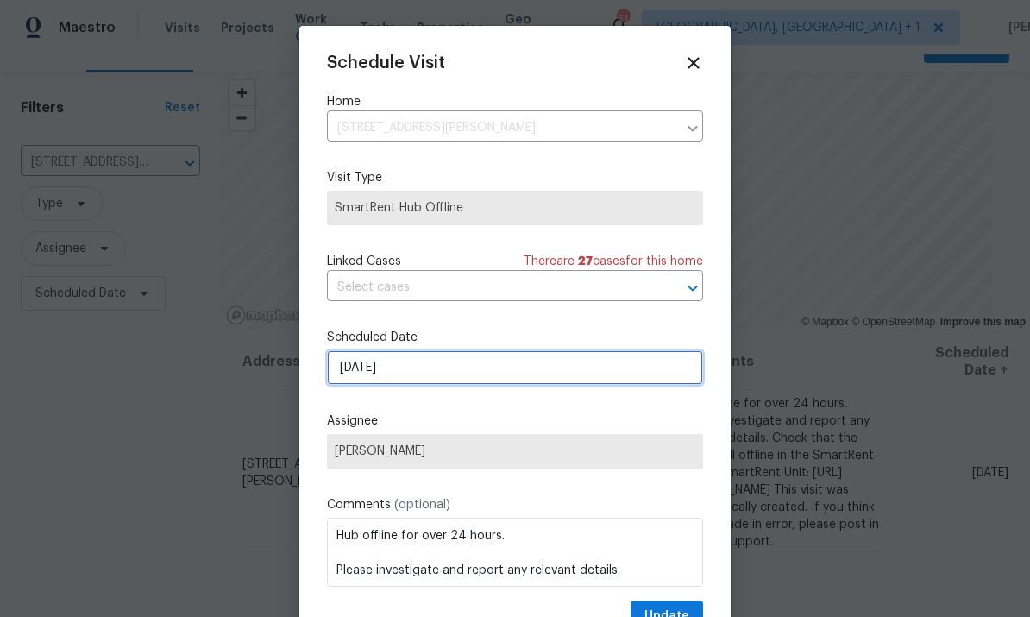
click at [498, 375] on input "[DATE]" at bounding box center [515, 367] width 376 height 34
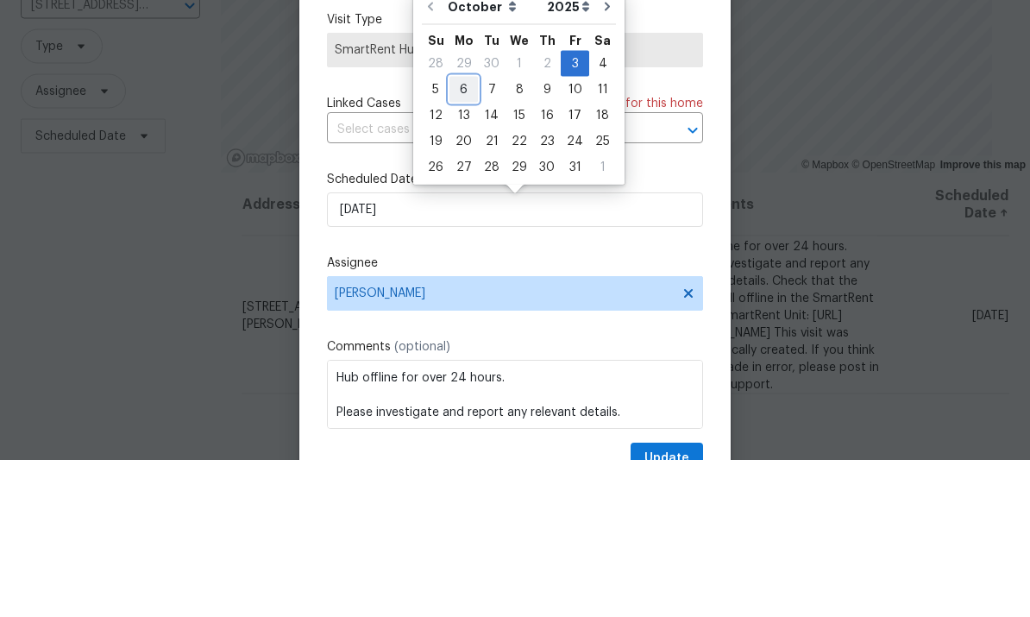
click at [465, 235] on div "6" at bounding box center [463, 247] width 28 height 24
type input "[DATE]"
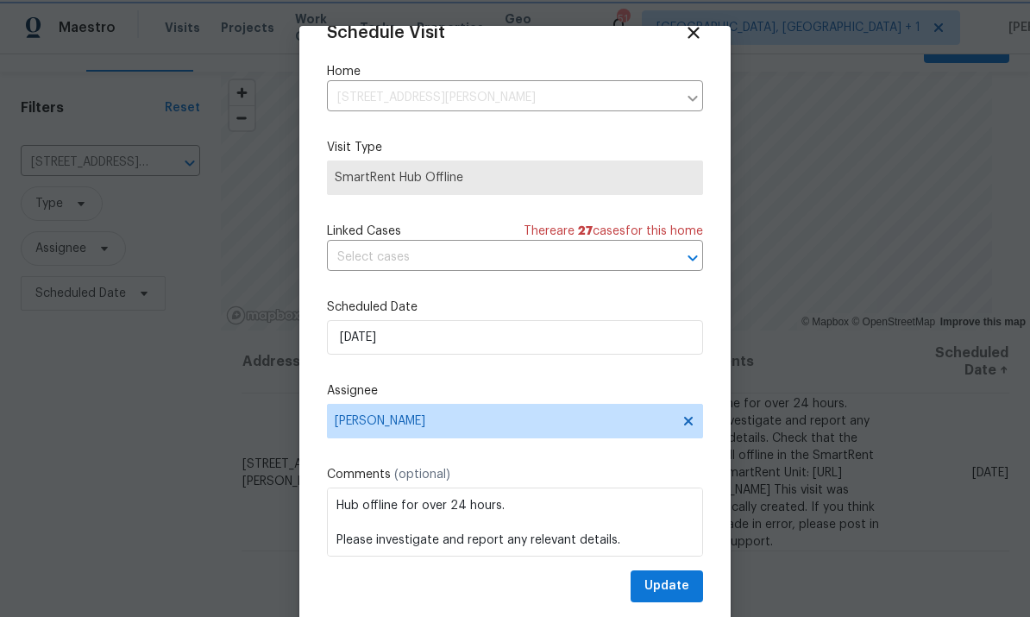
scroll to position [34, 0]
click at [669, 588] on span "Update" at bounding box center [666, 586] width 45 height 22
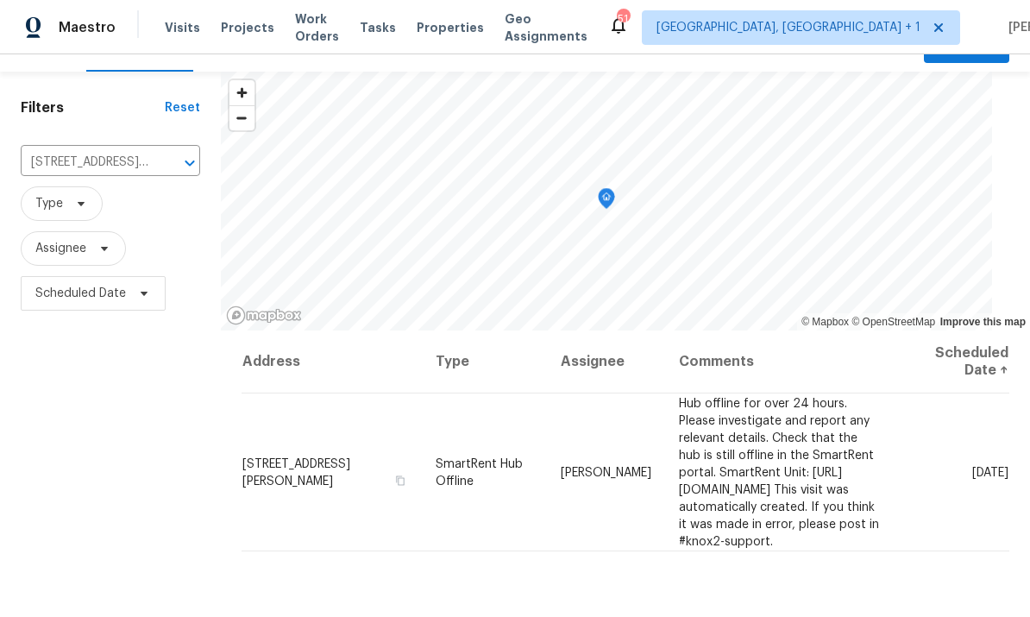
click at [173, 154] on icon "Clear" at bounding box center [167, 162] width 17 height 17
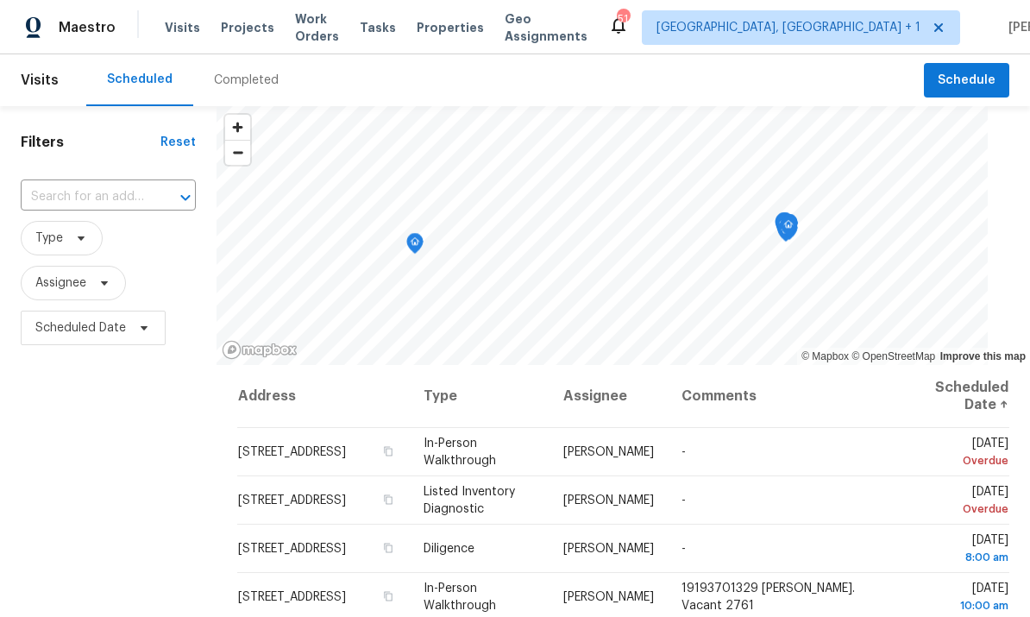
click at [85, 192] on input "text" at bounding box center [84, 197] width 127 height 27
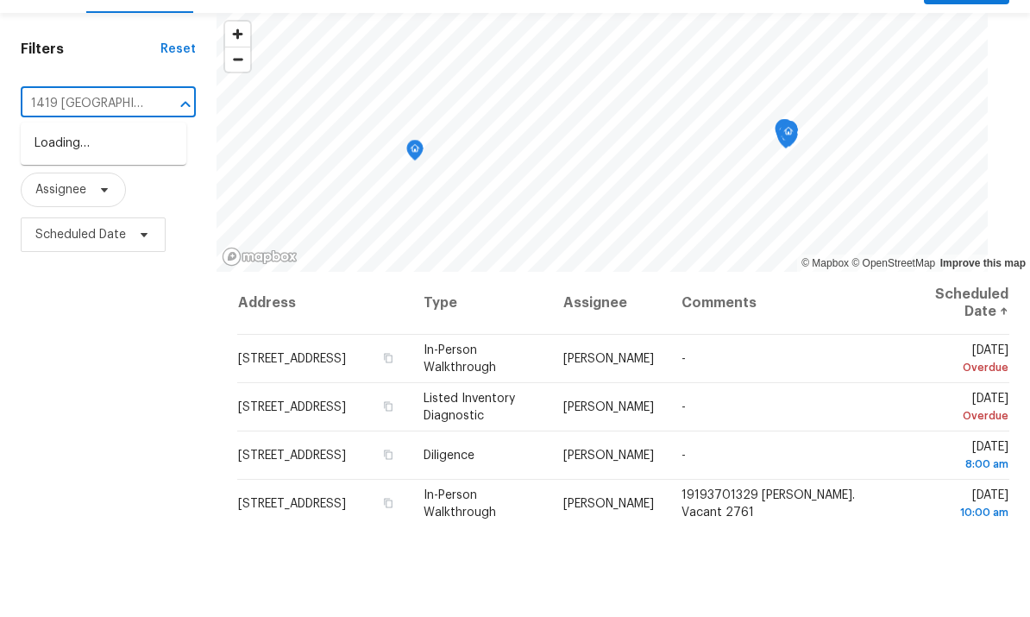
type input "1419 [GEOGRAPHIC_DATA]"
click at [129, 222] on li "[STREET_ADDRESS]" at bounding box center [104, 236] width 166 height 28
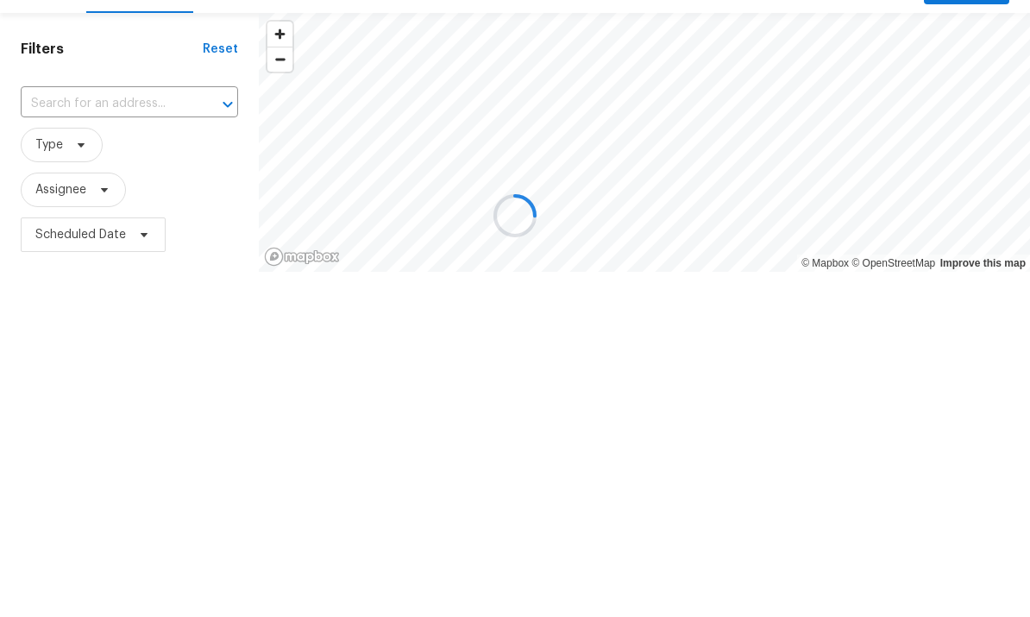
type input "[STREET_ADDRESS]"
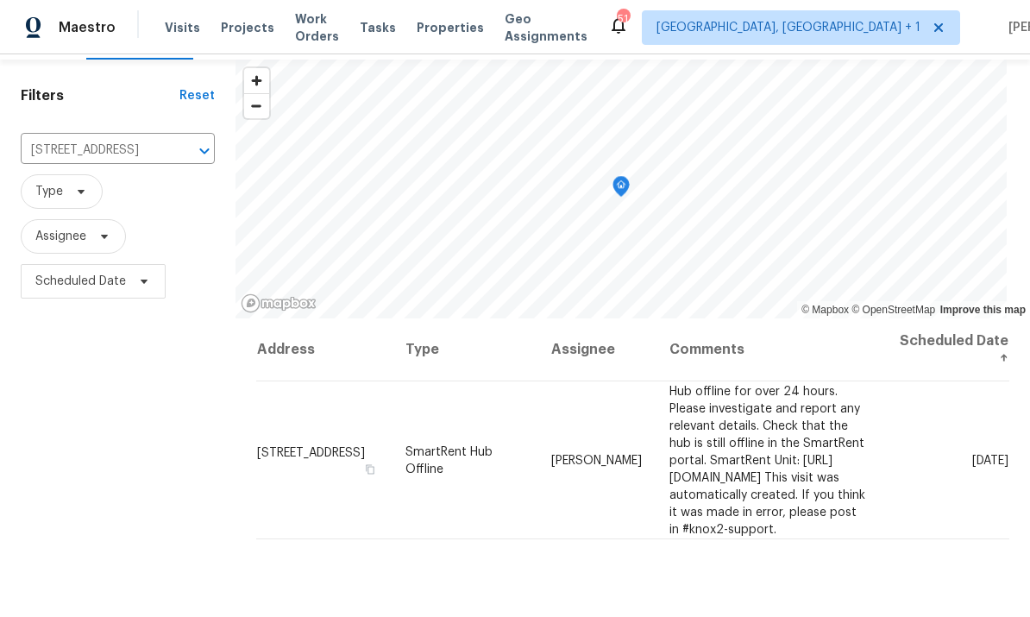
scroll to position [54, 0]
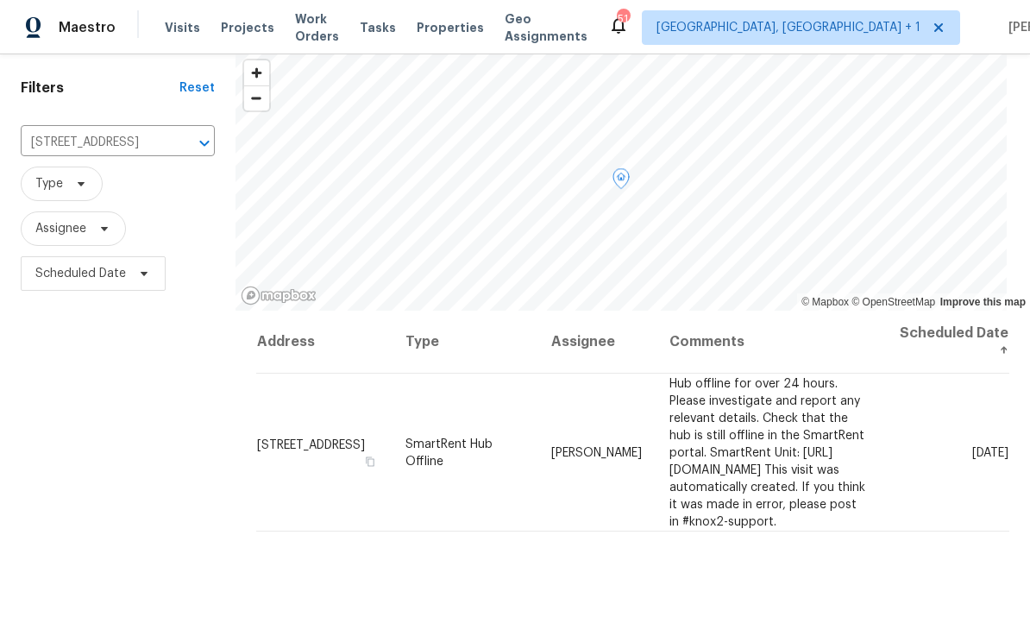
click at [924, 439] on td "[DATE]" at bounding box center [945, 452] width 128 height 158
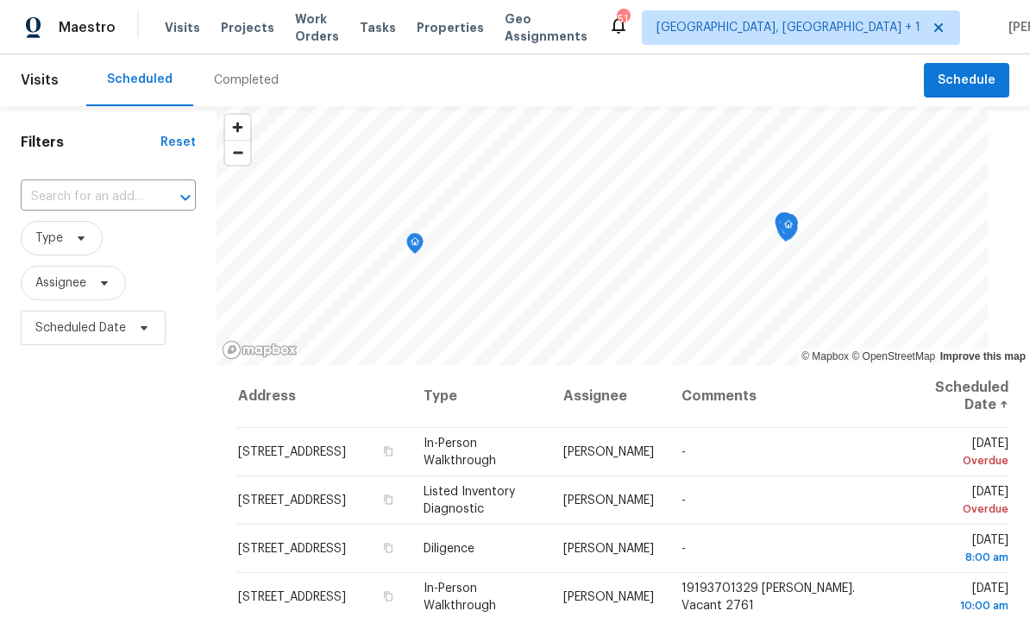
click at [136, 197] on input "text" at bounding box center [84, 197] width 127 height 27
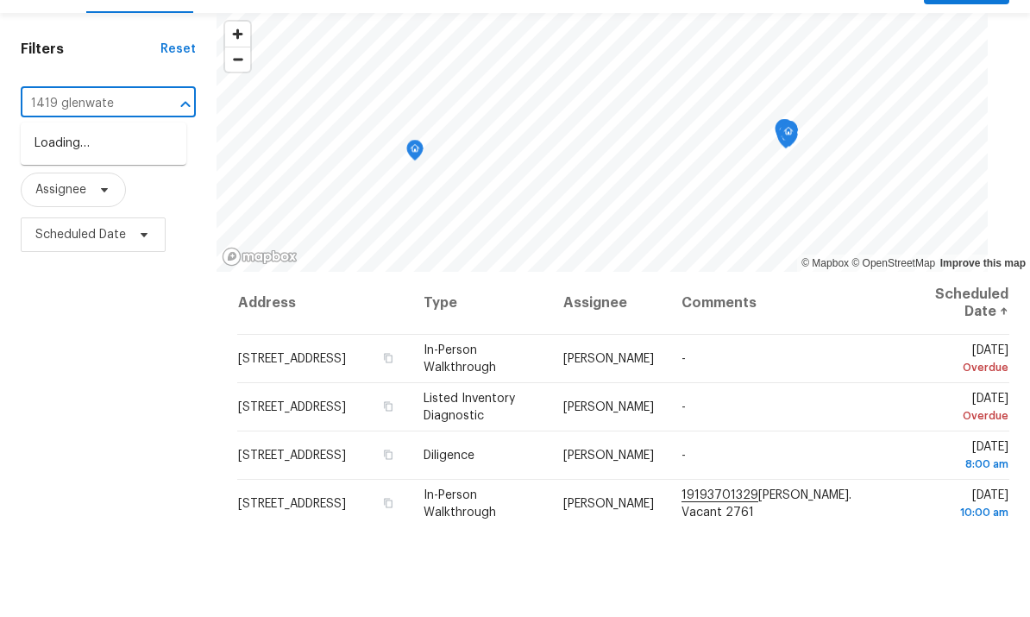
type input "1419 [GEOGRAPHIC_DATA]"
click at [101, 222] on li "1419 Glenwater Dr, Cary, NC 27519" at bounding box center [104, 236] width 166 height 28
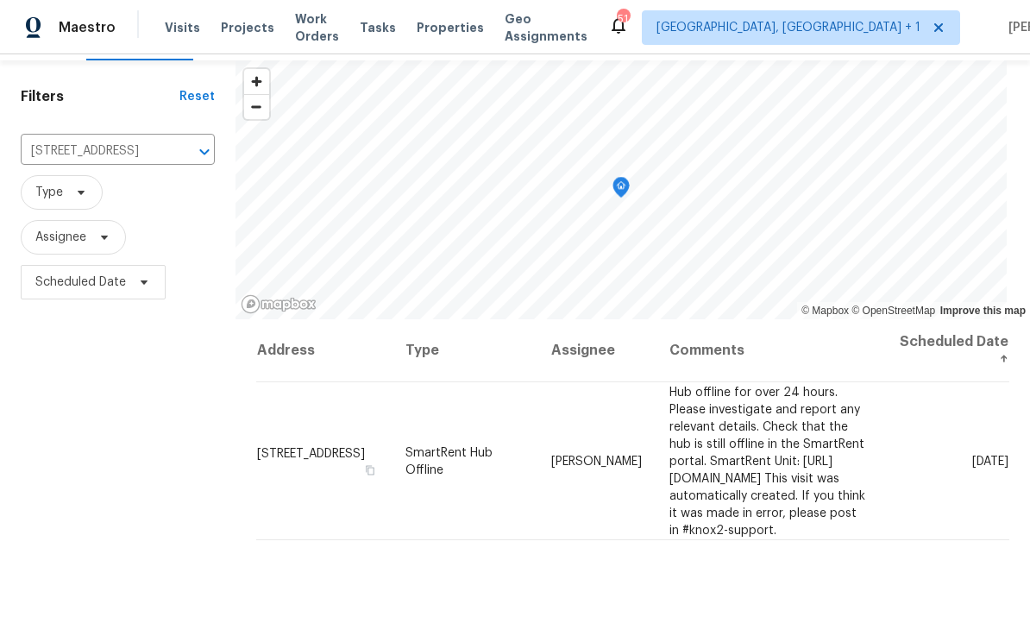
scroll to position [58, 0]
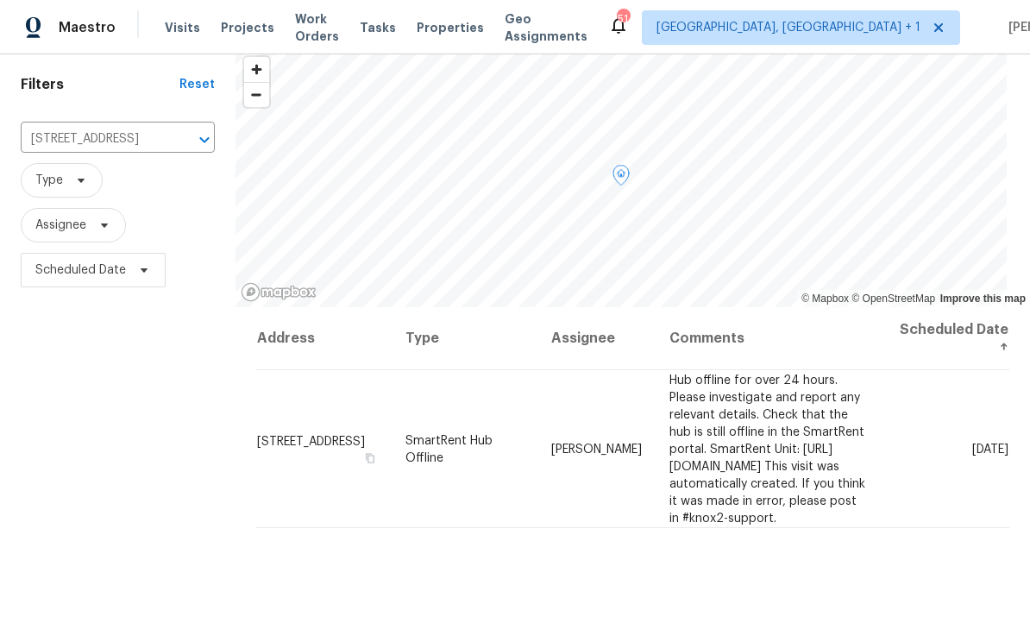
click at [0, 0] on icon at bounding box center [0, 0] width 0 height 0
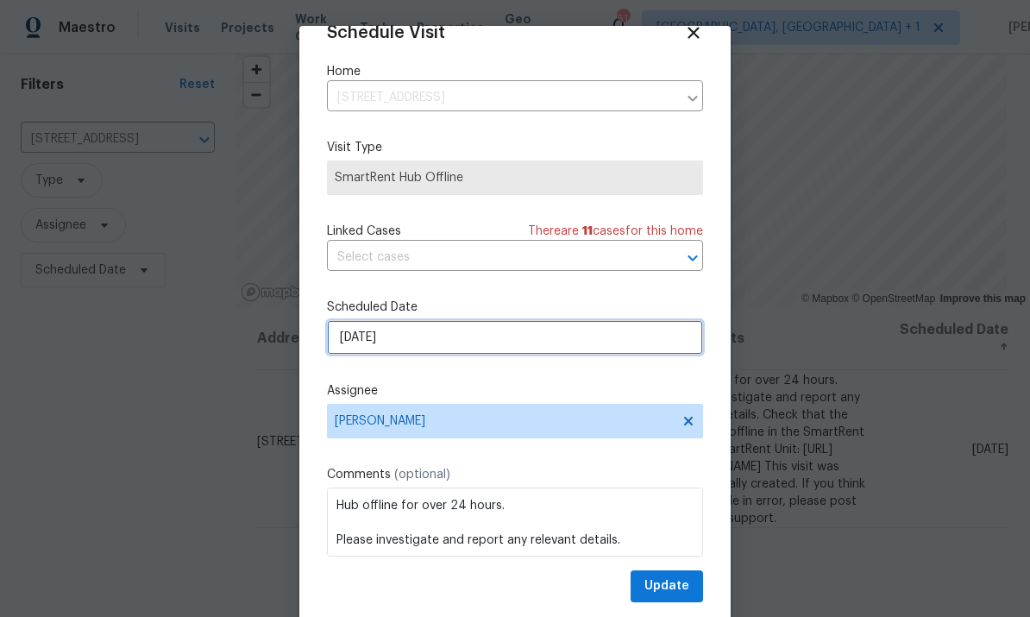
click at [579, 326] on input "10/3/2025" at bounding box center [515, 337] width 376 height 34
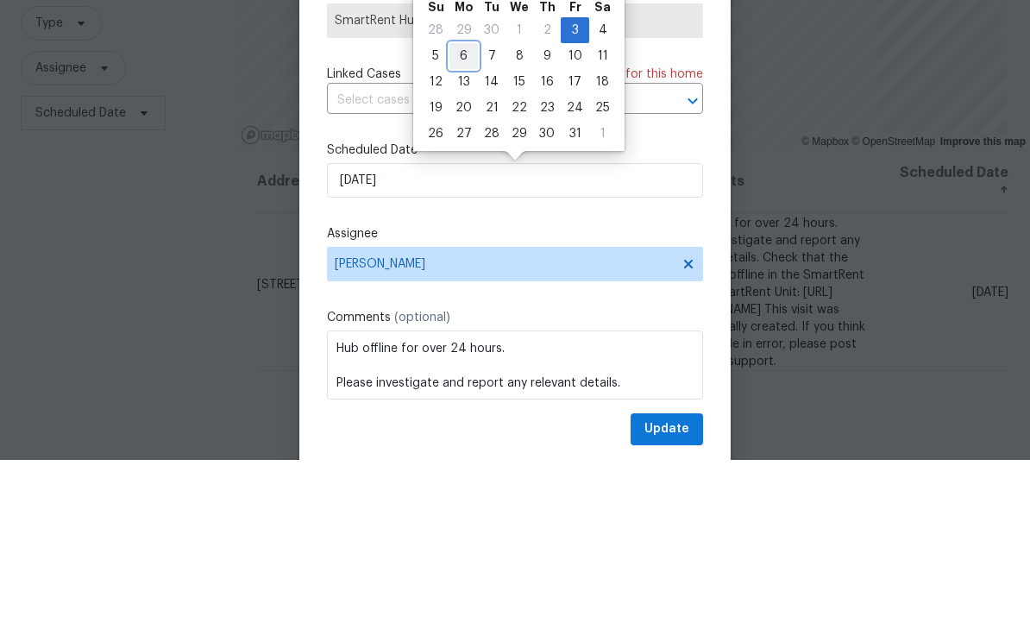
click at [465, 201] on div "6" at bounding box center [463, 213] width 28 height 24
type input "[DATE]"
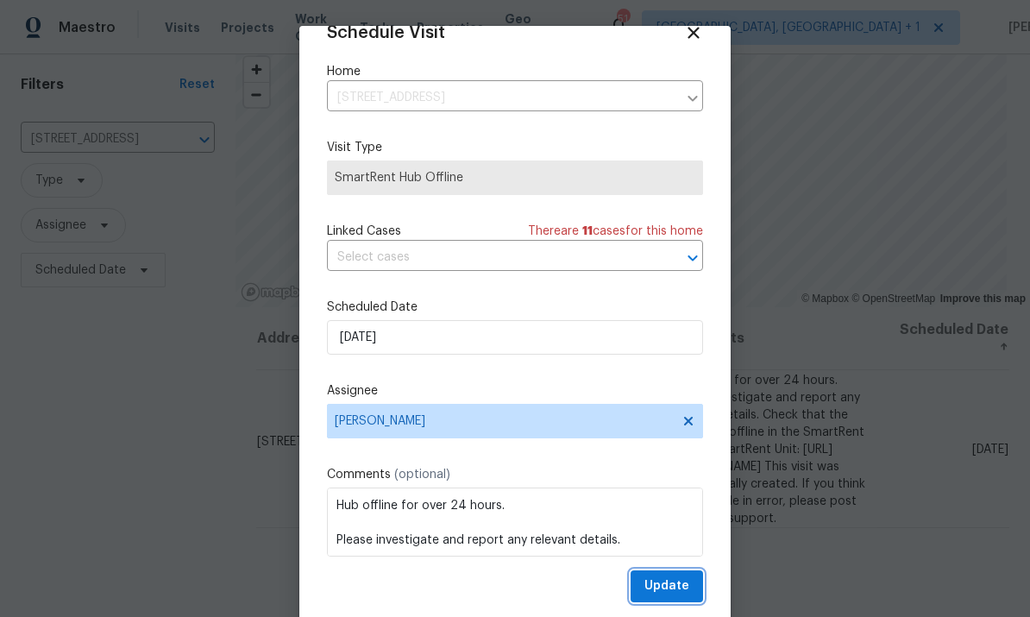
click at [676, 594] on span "Update" at bounding box center [666, 586] width 45 height 22
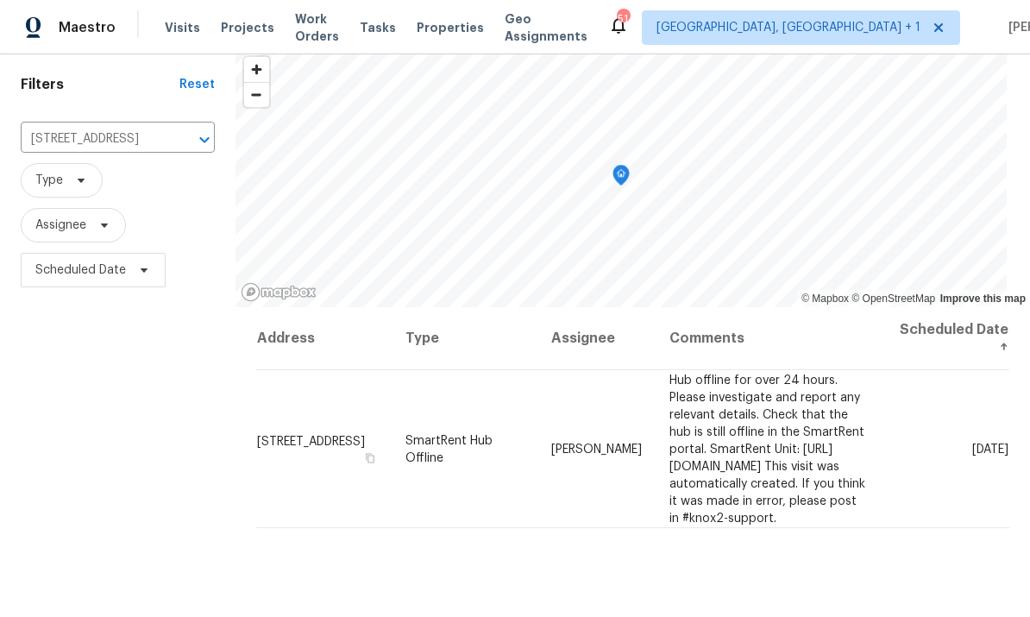
click at [173, 131] on icon "Clear" at bounding box center [181, 139] width 17 height 17
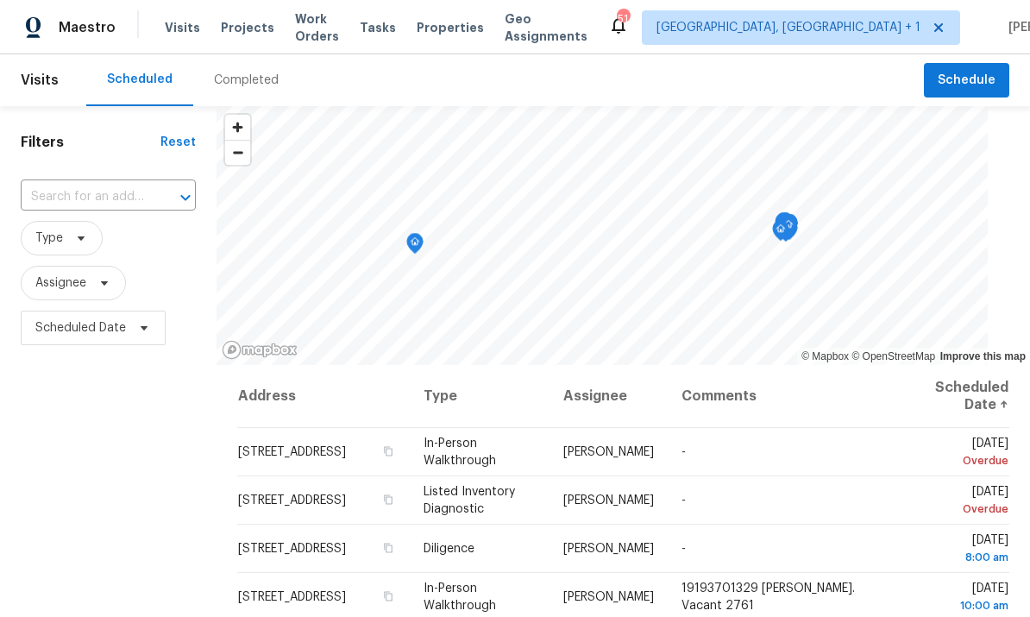
click at [89, 194] on input "text" at bounding box center [84, 197] width 127 height 27
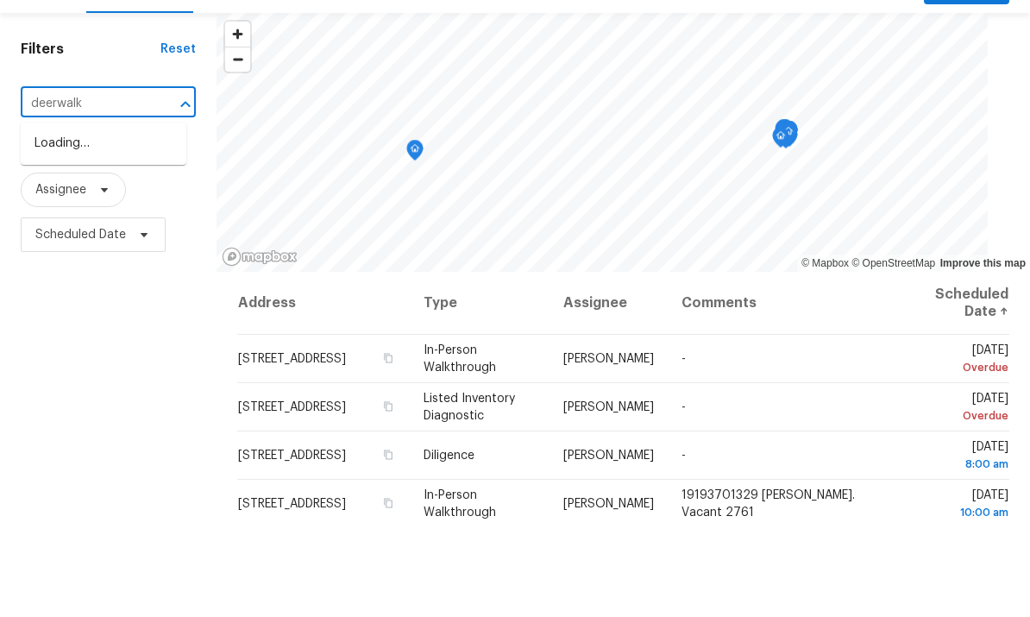
type input "deerwalk"
click at [128, 222] on li "[STREET_ADDRESS]" at bounding box center [104, 236] width 166 height 28
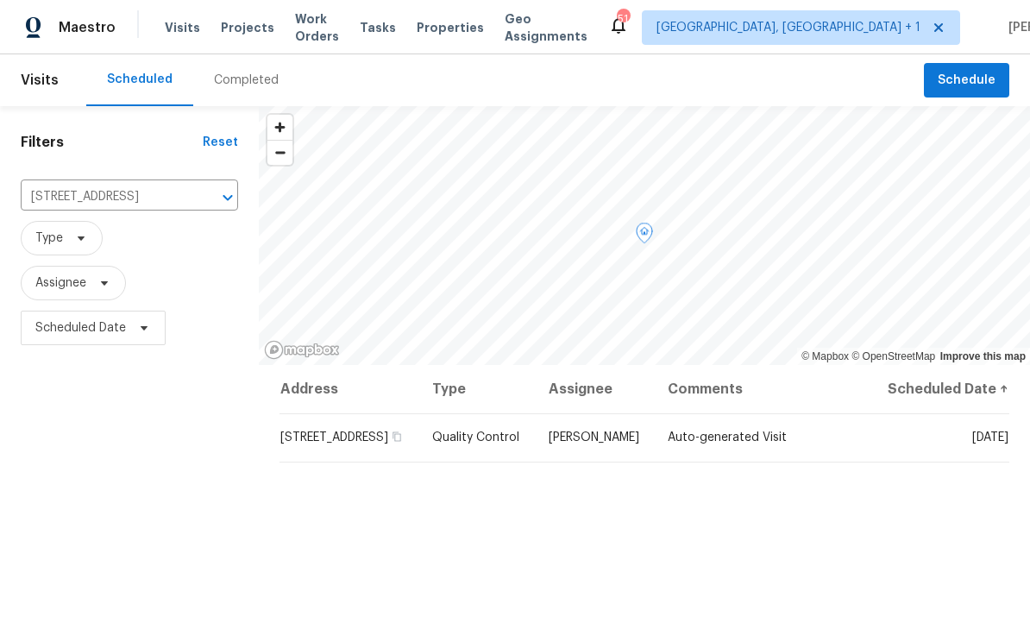
click at [0, 0] on icon at bounding box center [0, 0] width 0 height 0
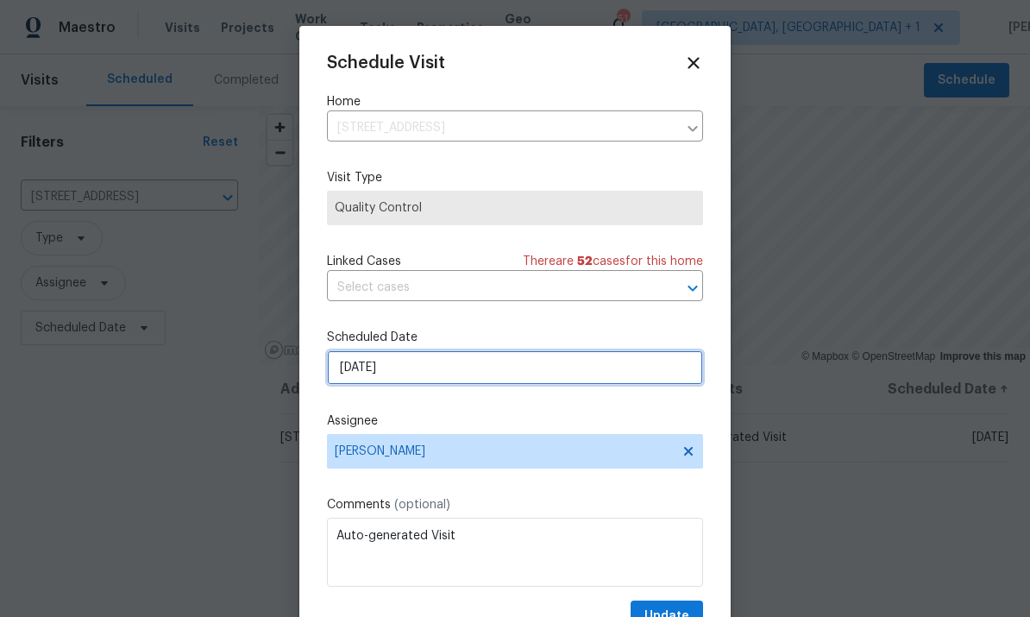
click at [467, 371] on input "[DATE]" at bounding box center [515, 367] width 376 height 34
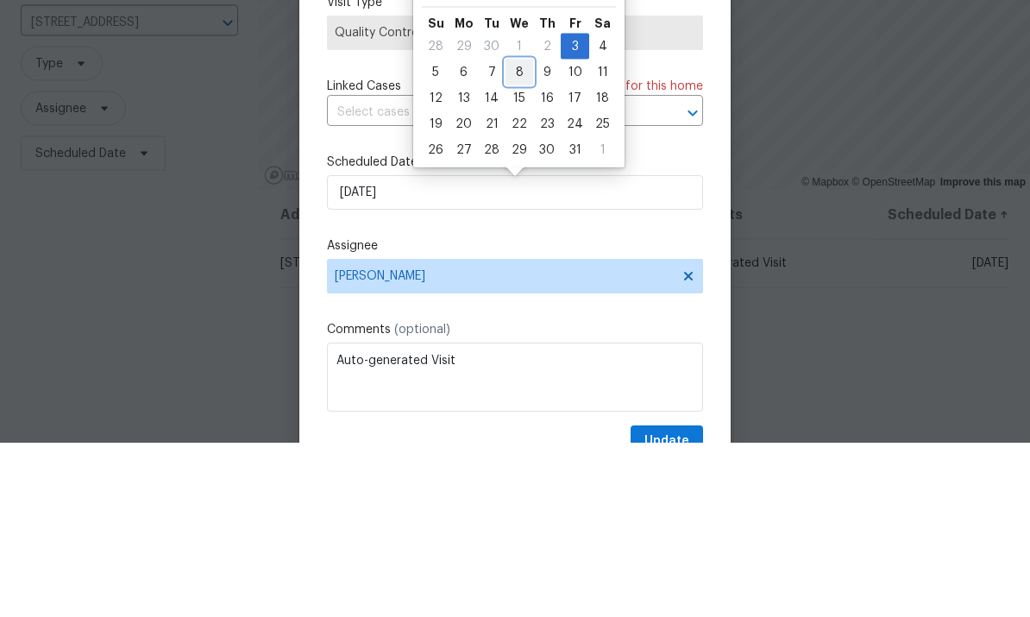
click at [523, 235] on div "8" at bounding box center [519, 247] width 28 height 24
type input "10/8/2025"
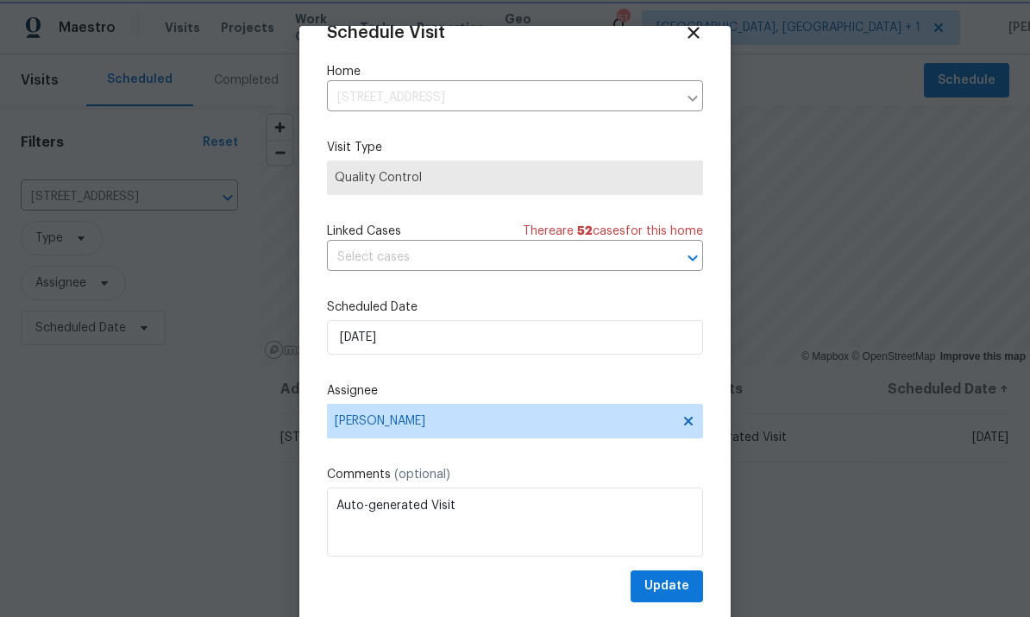
scroll to position [34, 0]
click at [678, 585] on span "Update" at bounding box center [666, 586] width 45 height 22
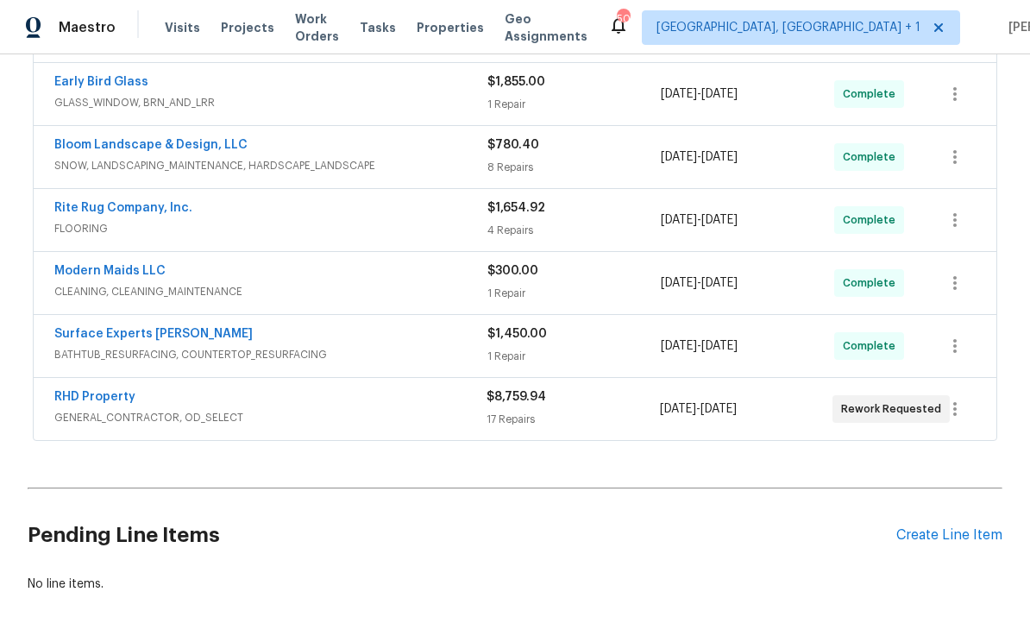
scroll to position [448, 0]
click at [961, 536] on div "Create Line Item" at bounding box center [949, 536] width 106 height 16
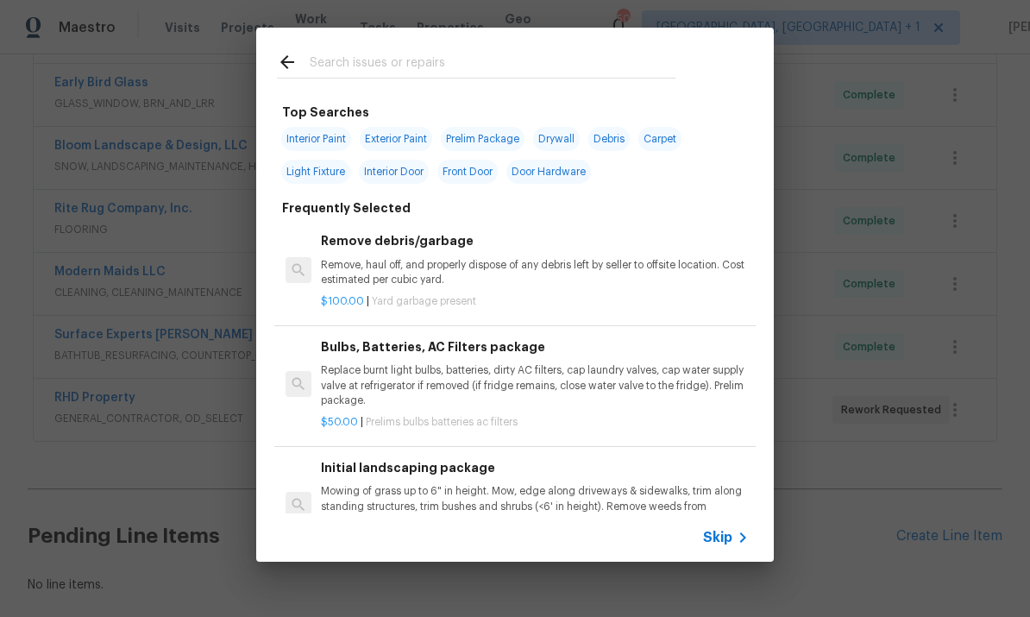
click at [372, 66] on input "text" at bounding box center [493, 65] width 366 height 26
click at [372, 65] on input "text" at bounding box center [493, 65] width 366 height 26
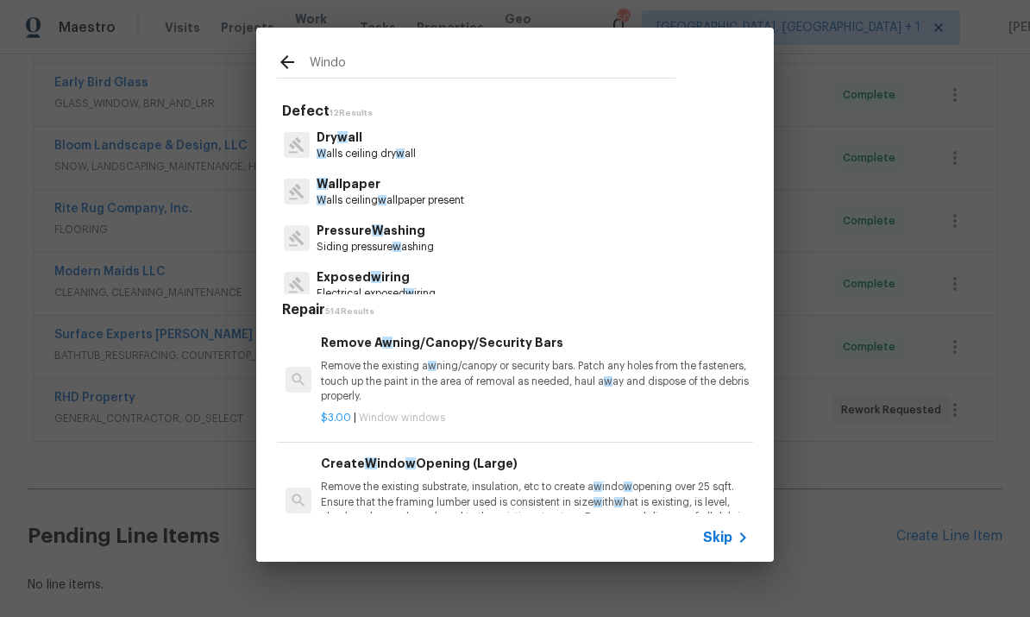
type input "Windoe"
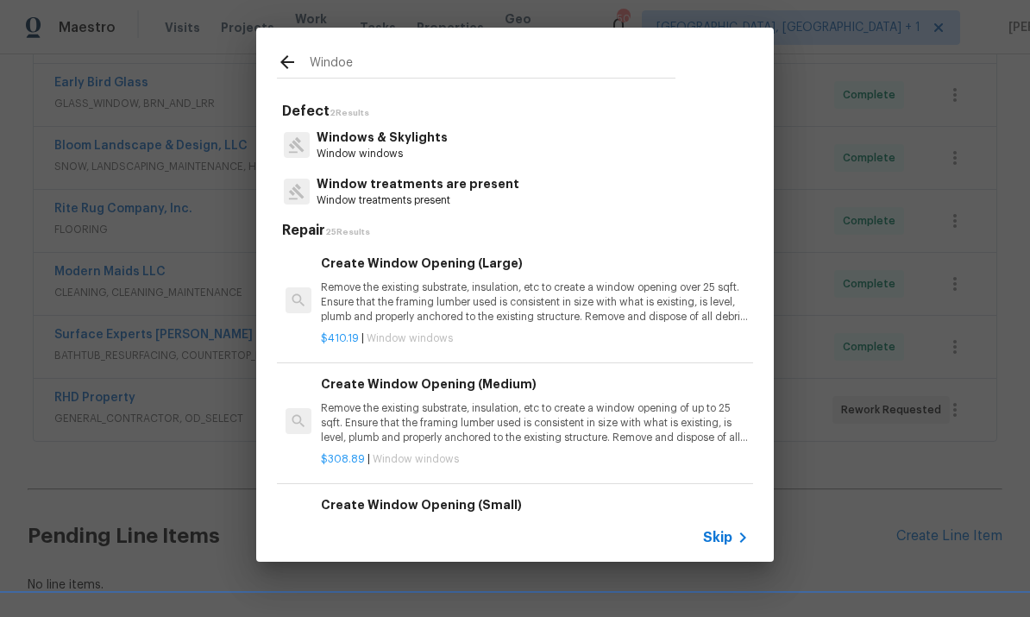
click at [419, 141] on p "Windows & Skylights" at bounding box center [381, 137] width 131 height 18
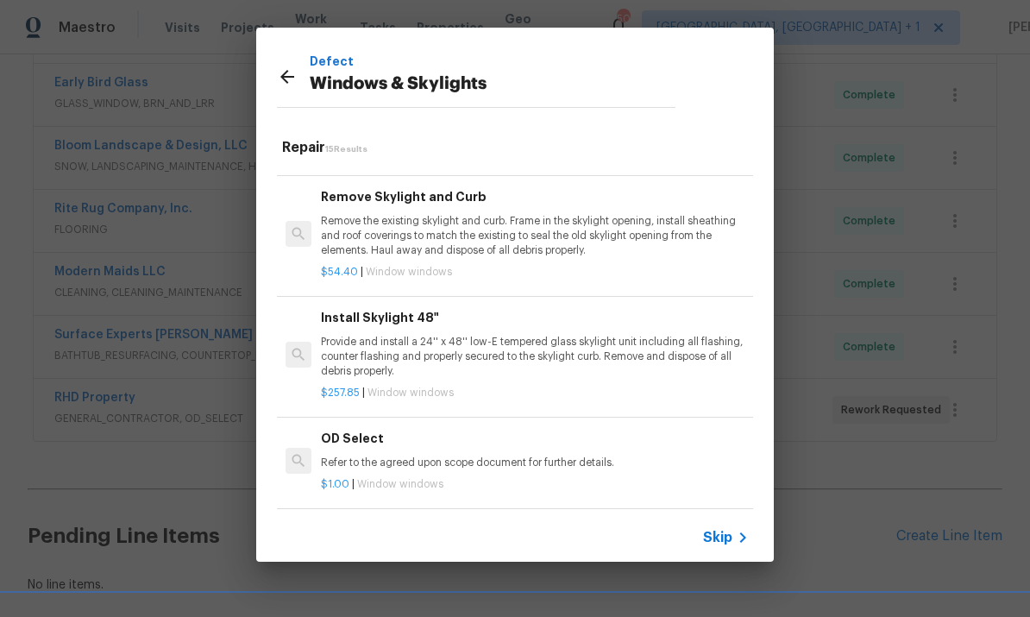
scroll to position [1267, 0]
click at [360, 521] on h6 "Add a Task" at bounding box center [535, 530] width 428 height 19
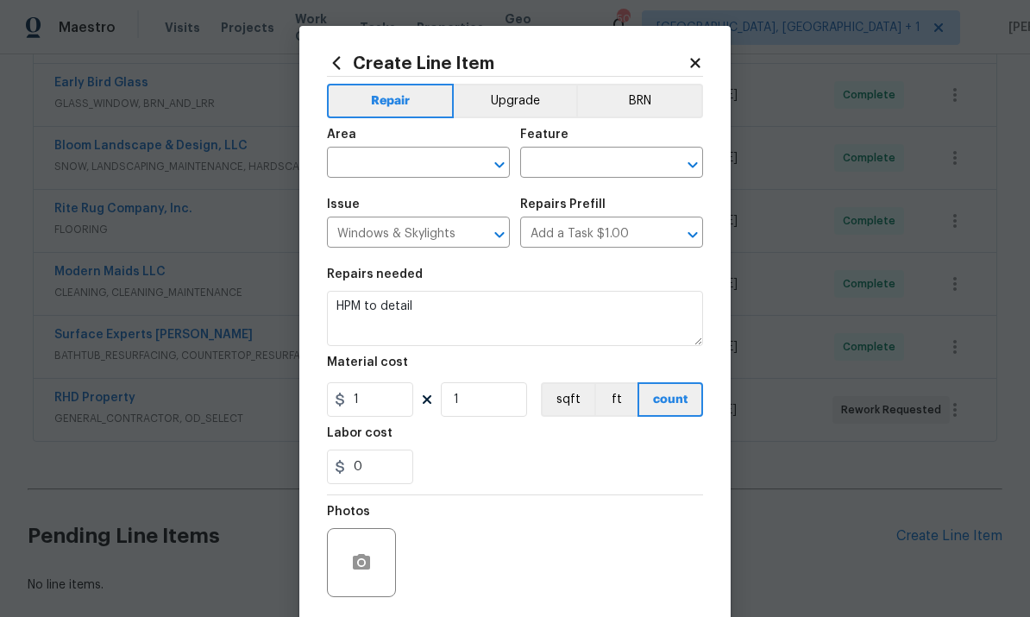
click at [391, 161] on input "text" at bounding box center [394, 164] width 135 height 27
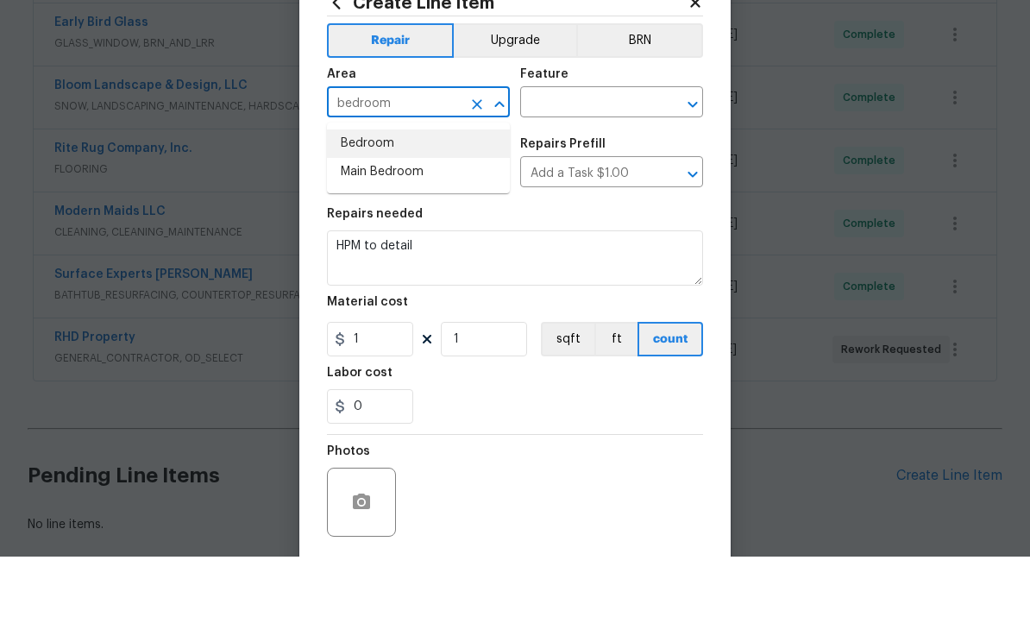
click at [370, 190] on li "Bedroom" at bounding box center [418, 204] width 183 height 28
type input "Bedroom"
click at [576, 151] on input "text" at bounding box center [587, 164] width 135 height 27
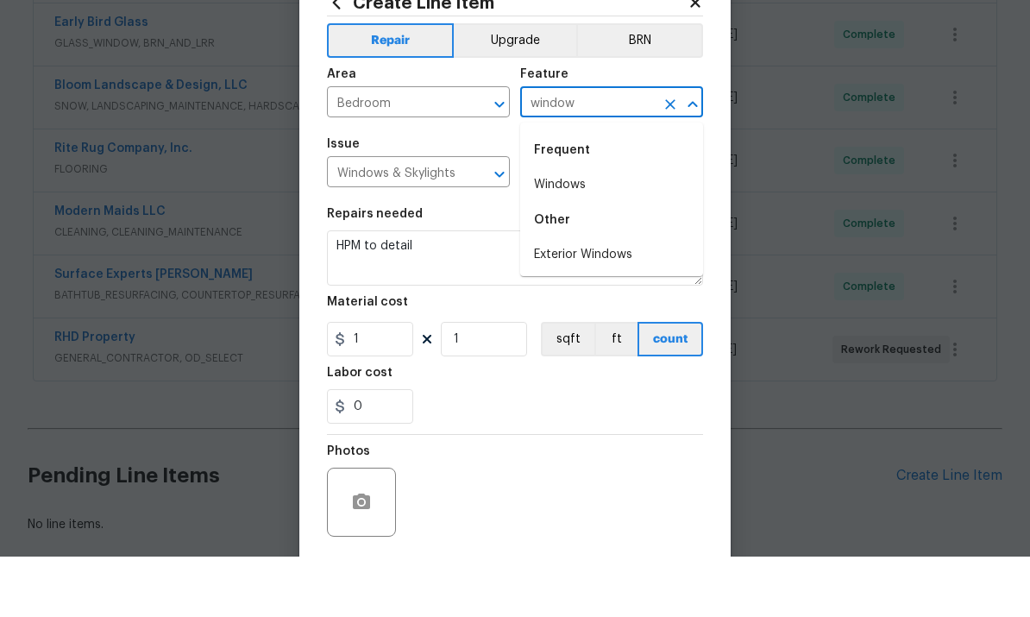
click at [557, 231] on li "Windows" at bounding box center [611, 245] width 183 height 28
type input "Windows"
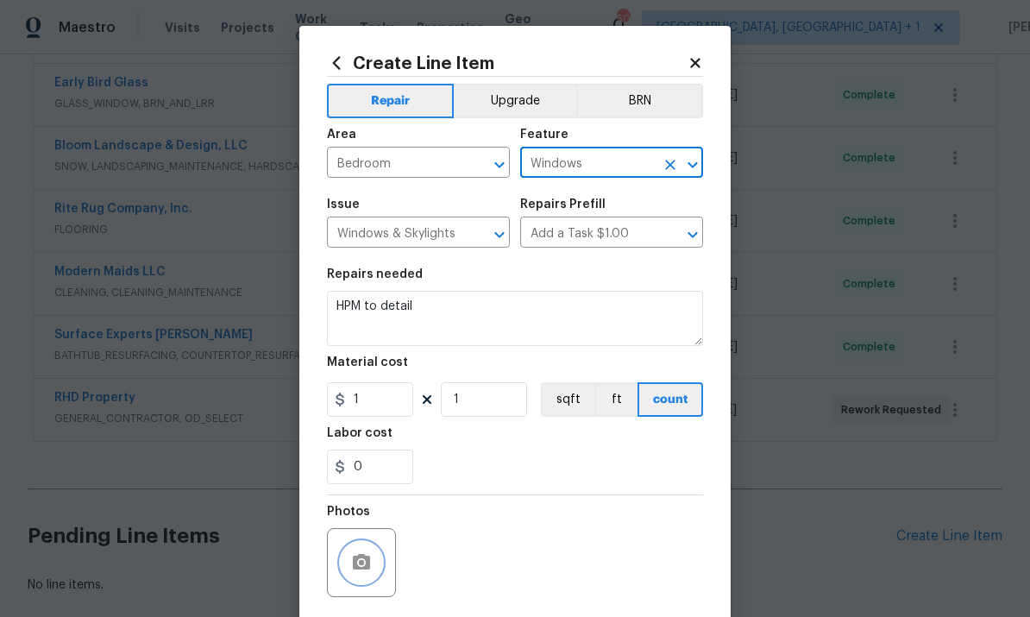
click at [379, 562] on button "button" at bounding box center [361, 561] width 41 height 41
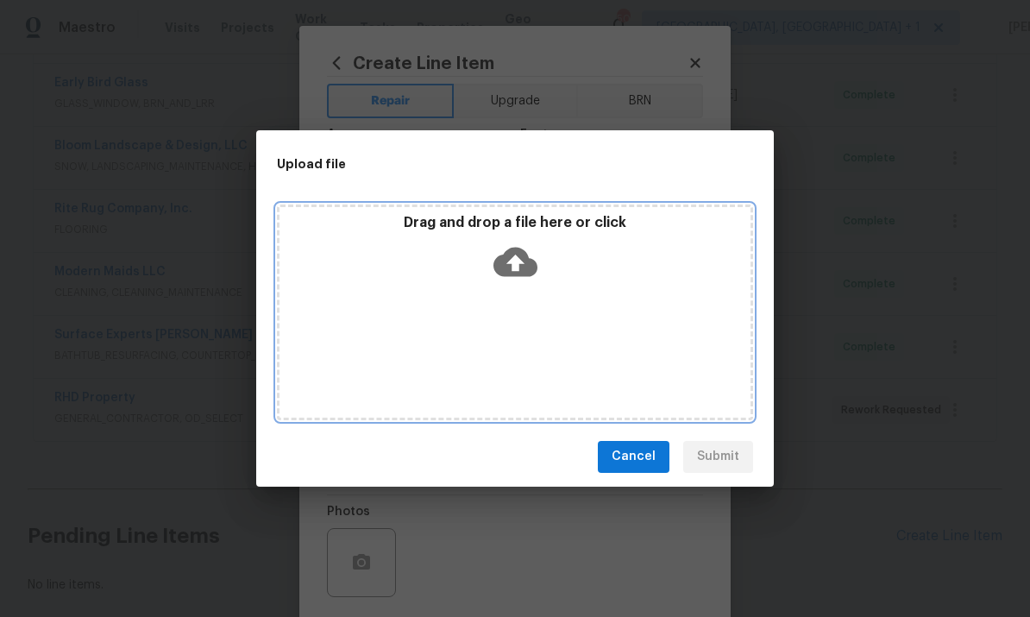
click at [518, 254] on icon at bounding box center [515, 261] width 44 height 29
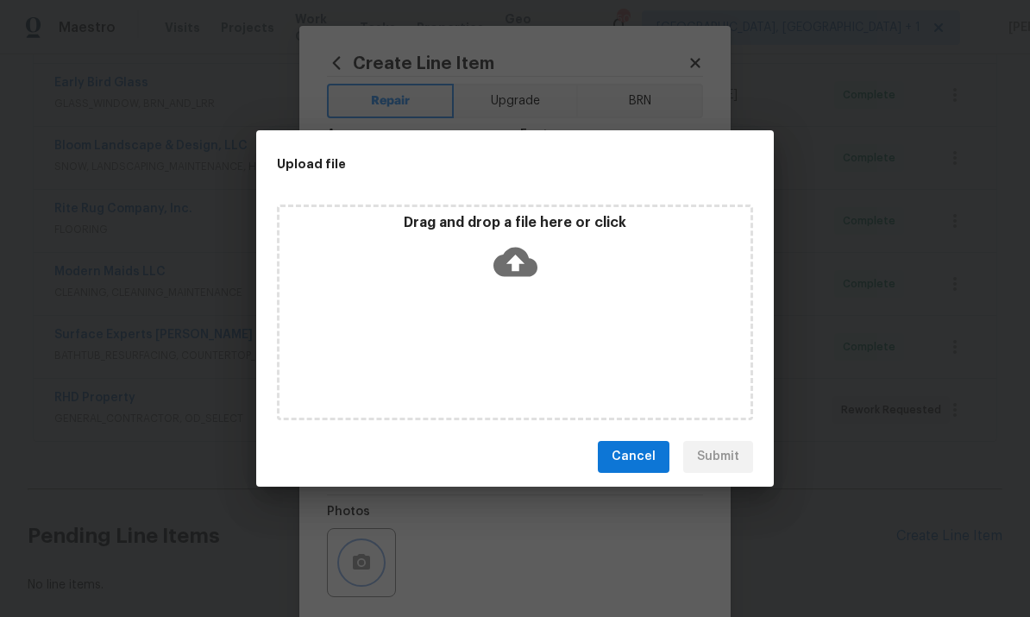
click at [877, 162] on div "Upload file Drag and drop a file here or click Cancel Submit" at bounding box center [515, 308] width 1030 height 617
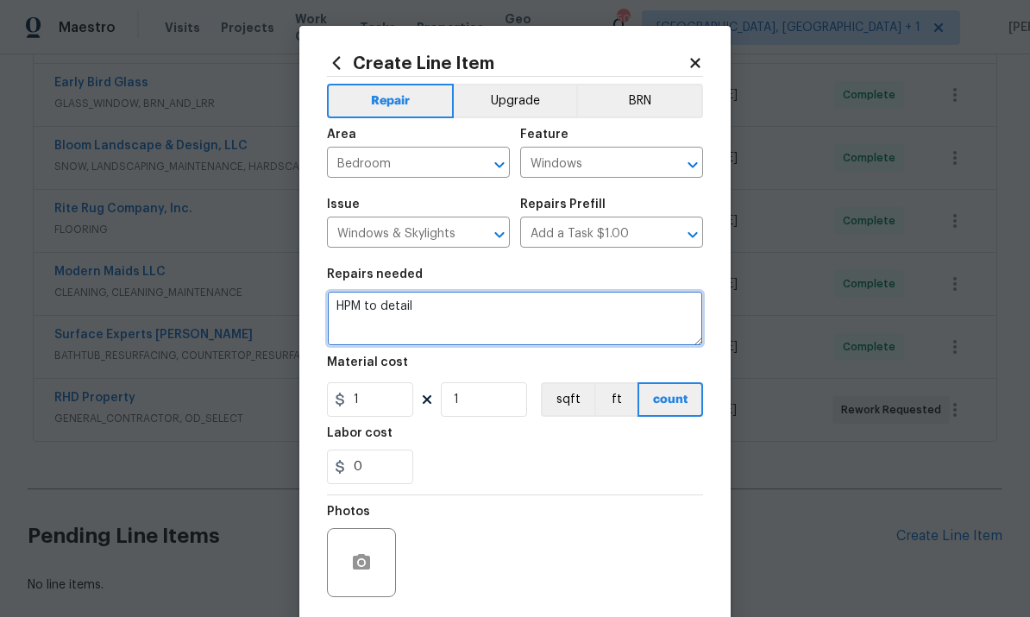
click at [427, 320] on textarea "HPM to detail" at bounding box center [515, 318] width 376 height 55
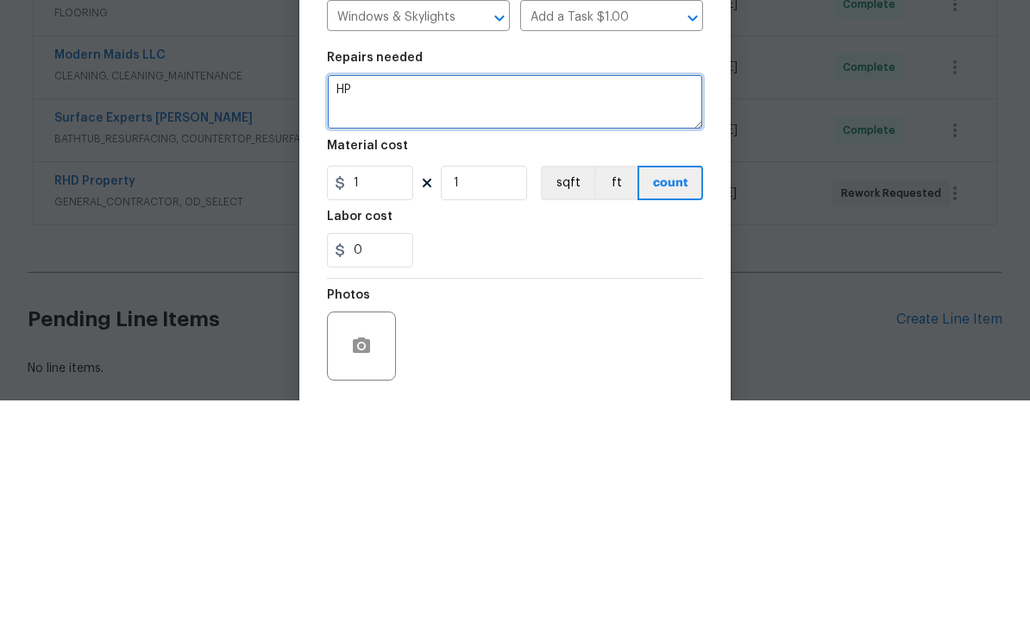
type textarea "H"
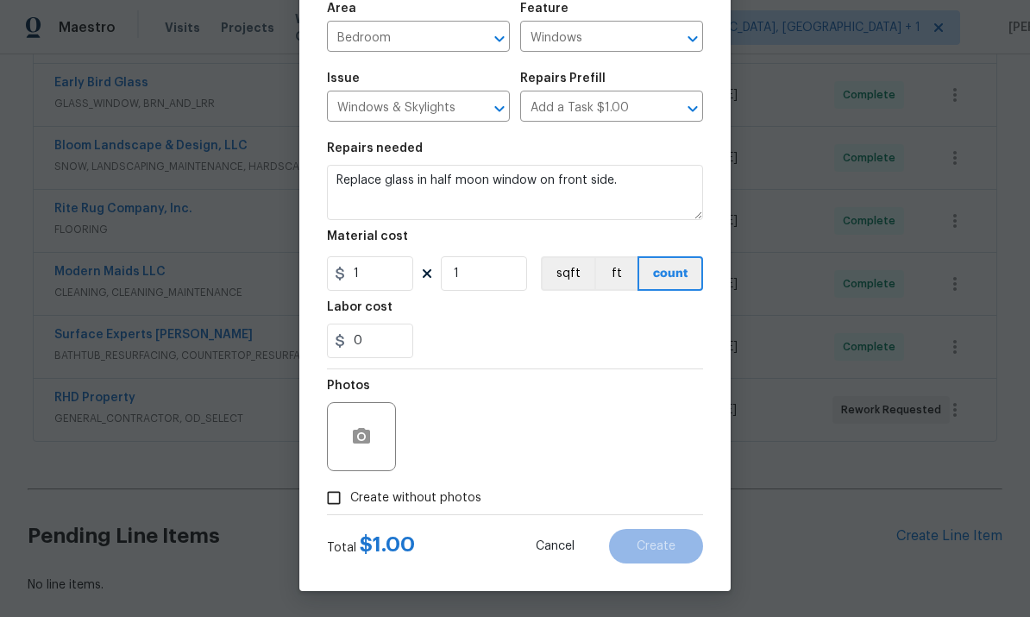
scroll to position [129, 0]
type textarea "Replace glass in half moon window on front side."
click at [338, 501] on input "Create without photos" at bounding box center [333, 497] width 33 height 33
checkbox input "true"
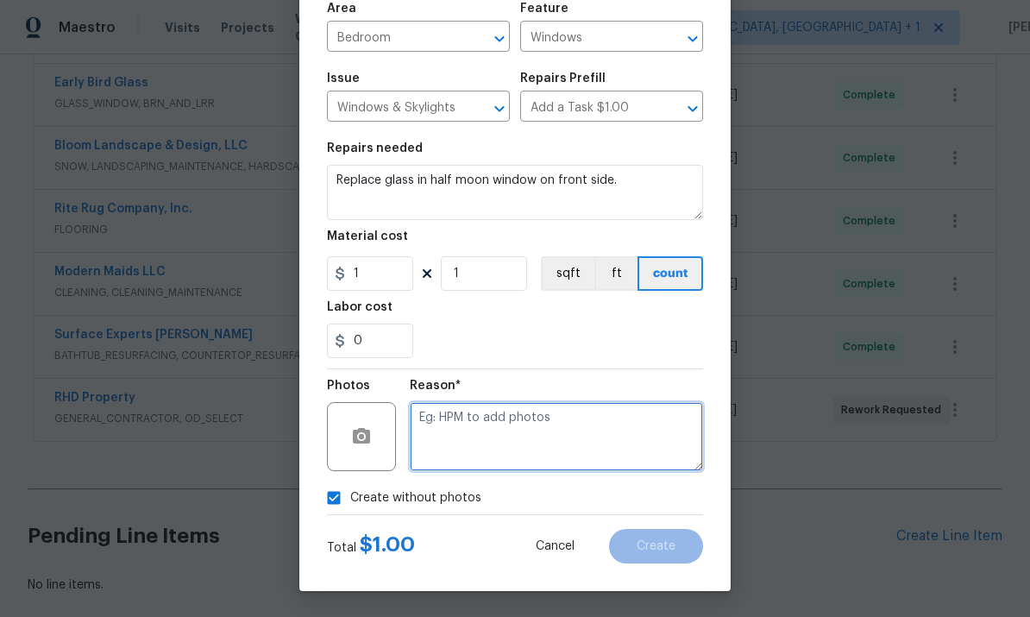
click at [460, 416] on textarea at bounding box center [556, 436] width 293 height 69
type textarea "To come"
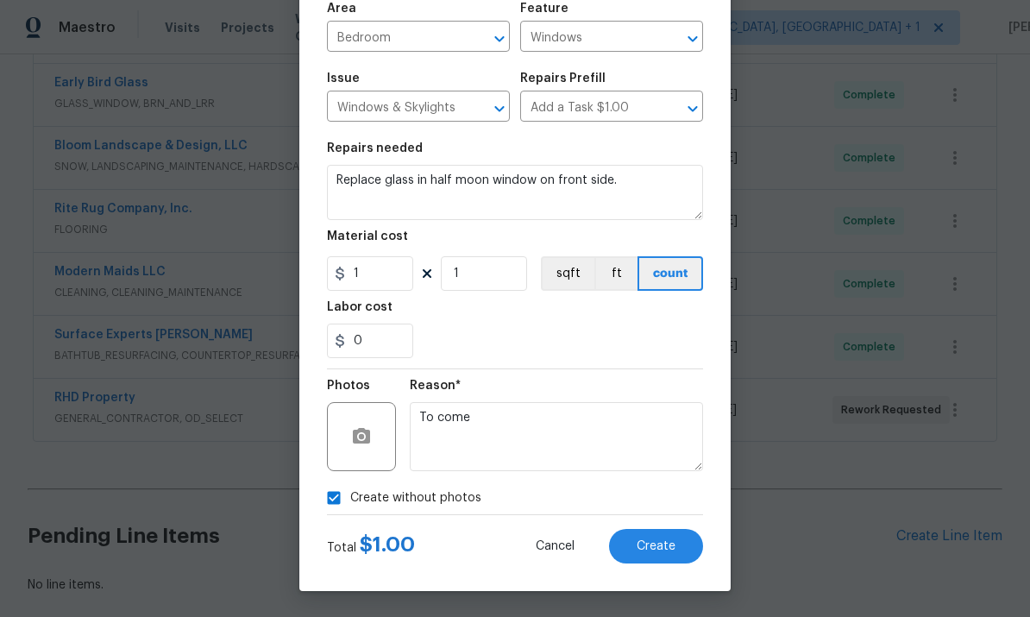
click at [662, 543] on span "Create" at bounding box center [655, 546] width 39 height 13
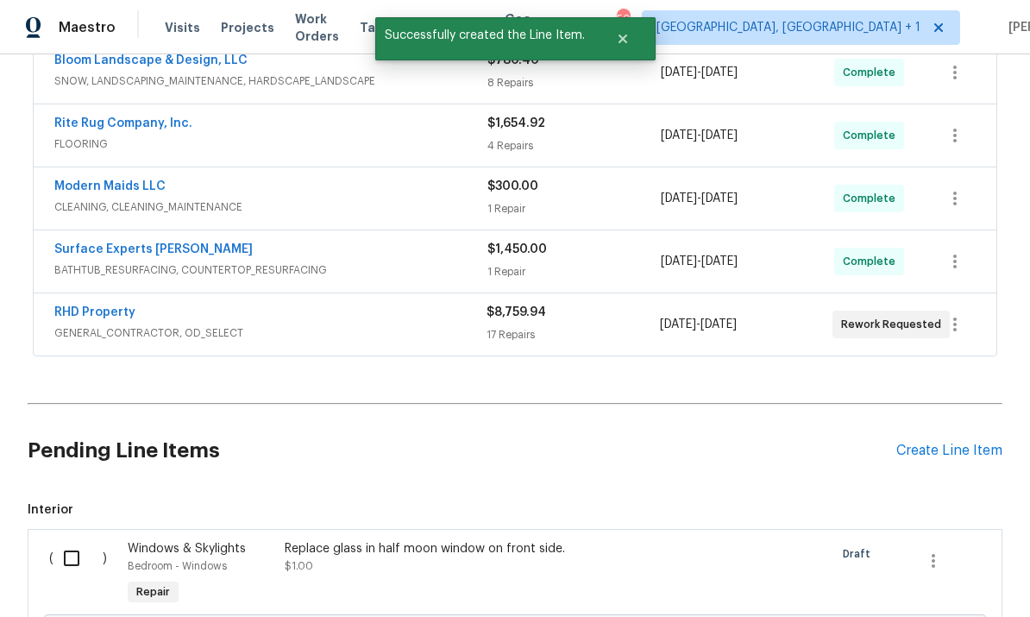
scroll to position [535, 0]
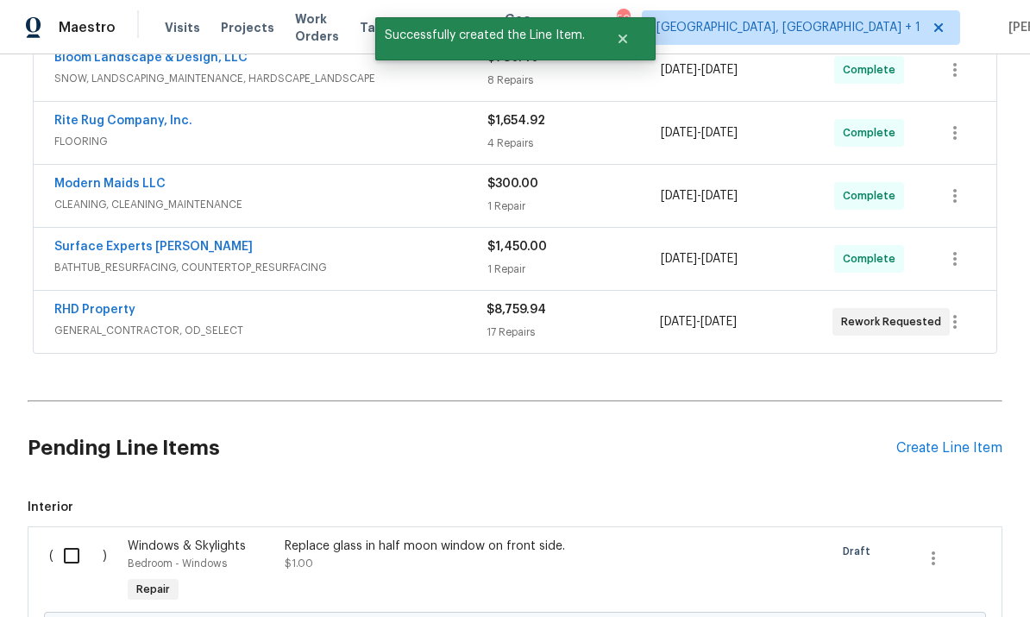
click at [73, 537] on input "checkbox" at bounding box center [77, 555] width 49 height 36
checkbox input "true"
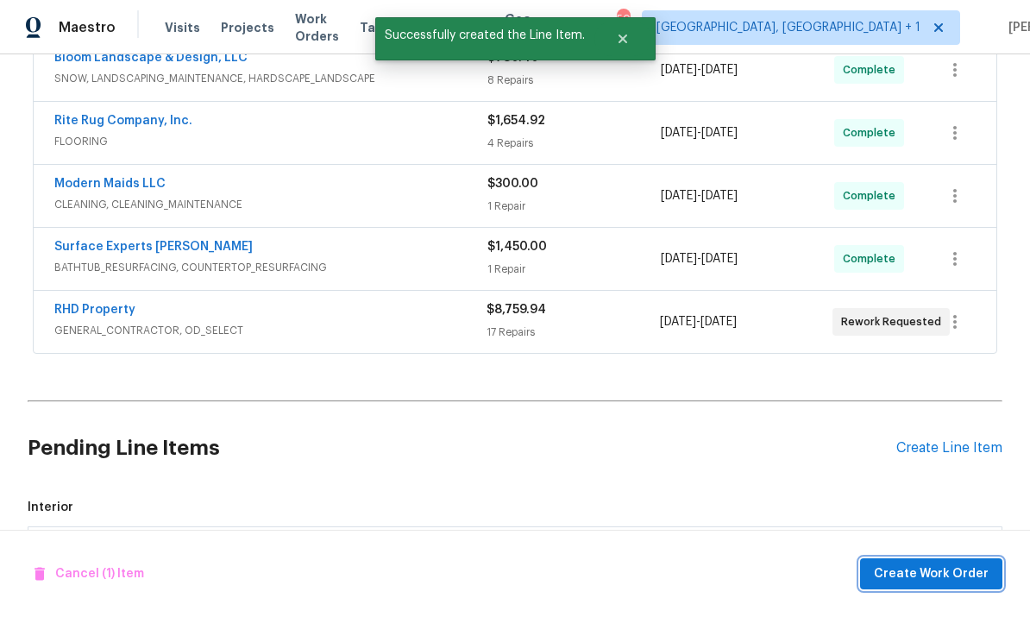
click at [935, 573] on span "Create Work Order" at bounding box center [930, 574] width 115 height 22
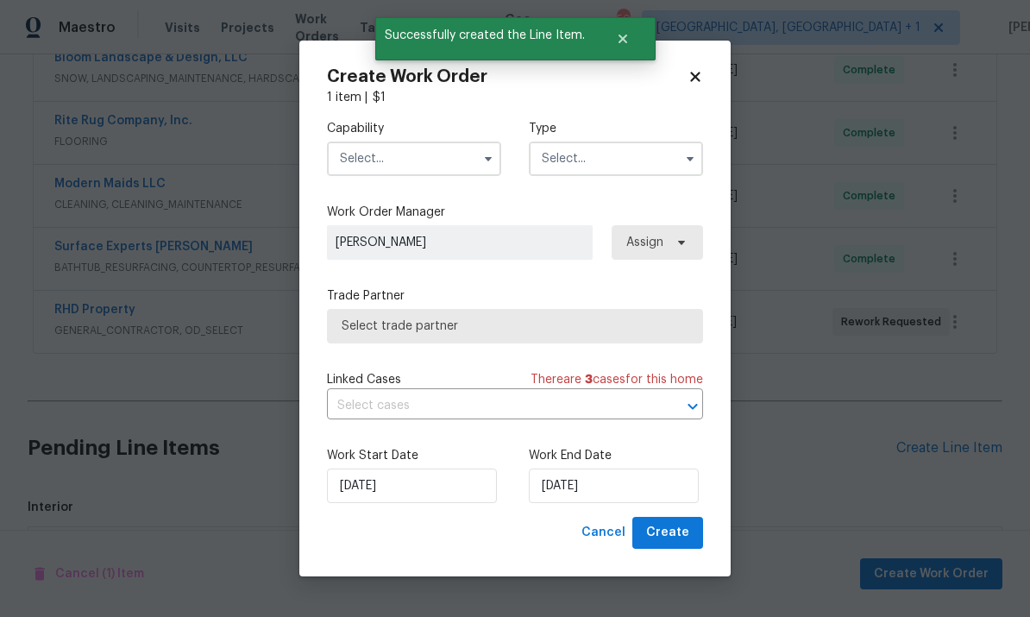
click at [386, 167] on input "text" at bounding box center [414, 158] width 174 height 34
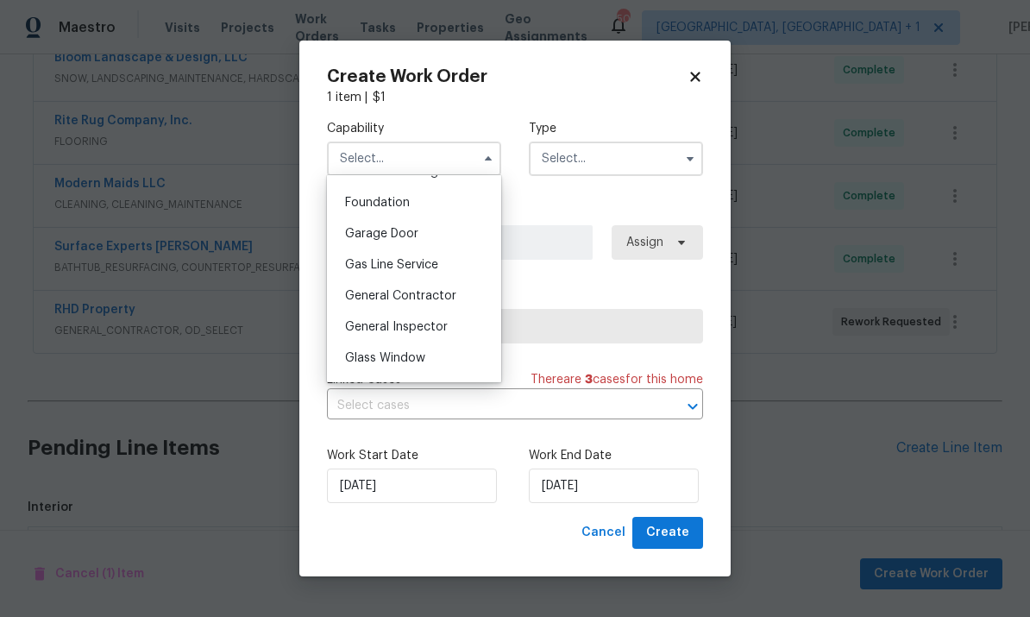
scroll to position [723, 0]
click at [407, 363] on span "Glass Window" at bounding box center [385, 359] width 80 height 12
type input "Glass Window"
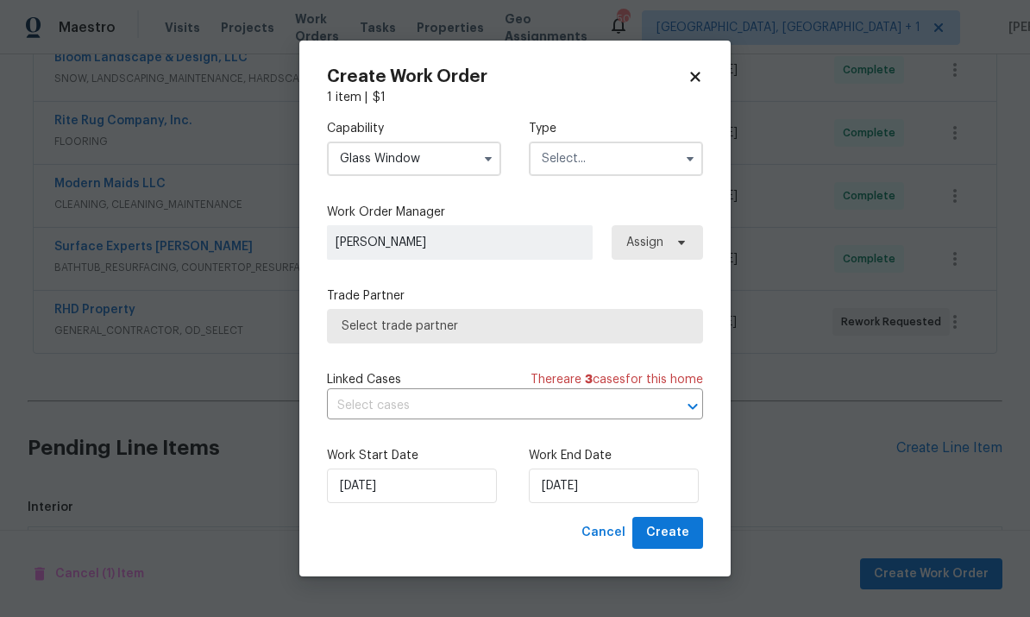
click at [624, 160] on input "text" at bounding box center [616, 158] width 174 height 34
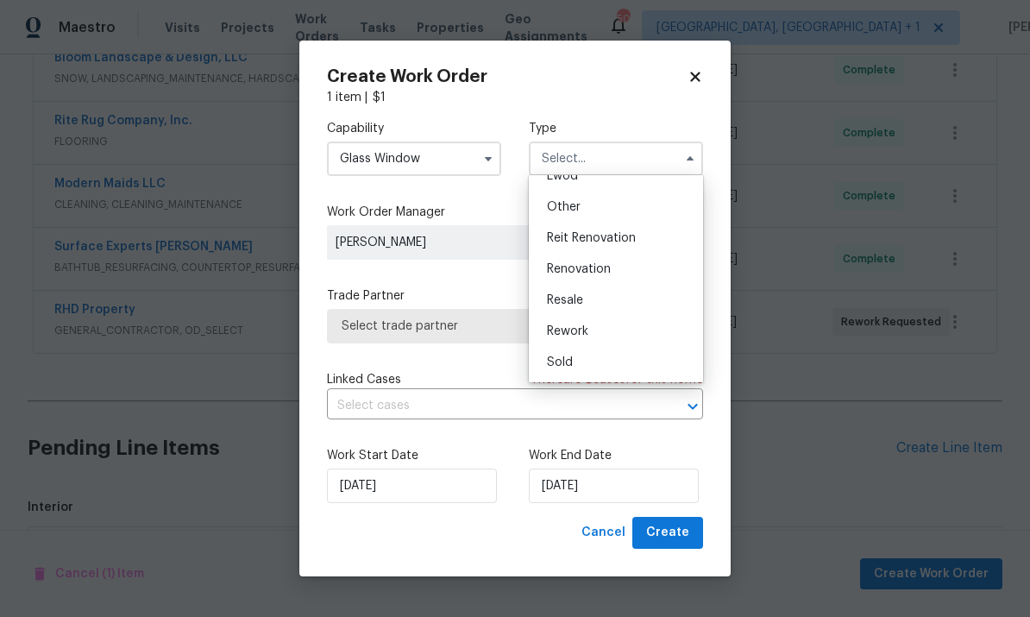
scroll to position [205, 0]
click at [601, 256] on div "Renovation" at bounding box center [616, 269] width 166 height 31
type input "Renovation"
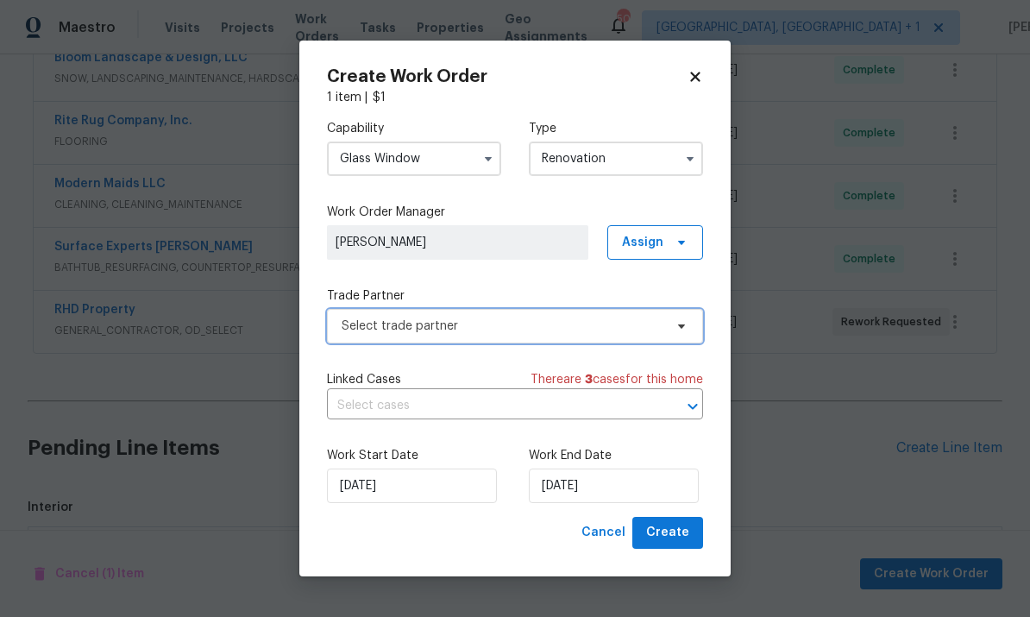
click at [659, 334] on span "Select trade partner" at bounding box center [515, 326] width 376 height 34
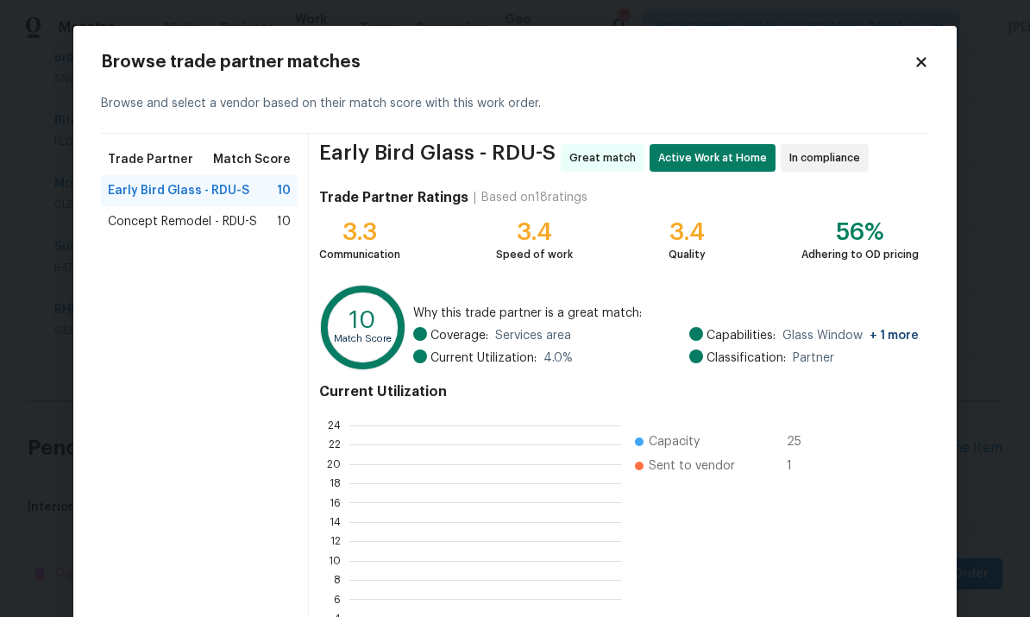
scroll to position [241, 272]
click at [254, 197] on div "Early Bird Glass - RDU-S 10" at bounding box center [199, 190] width 183 height 17
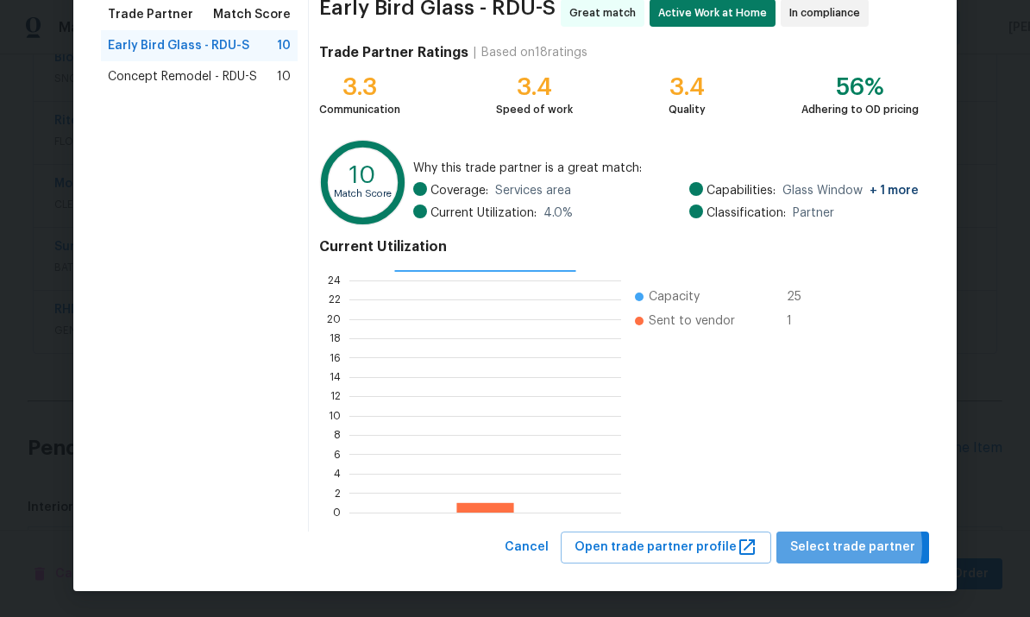
scroll to position [144, 0]
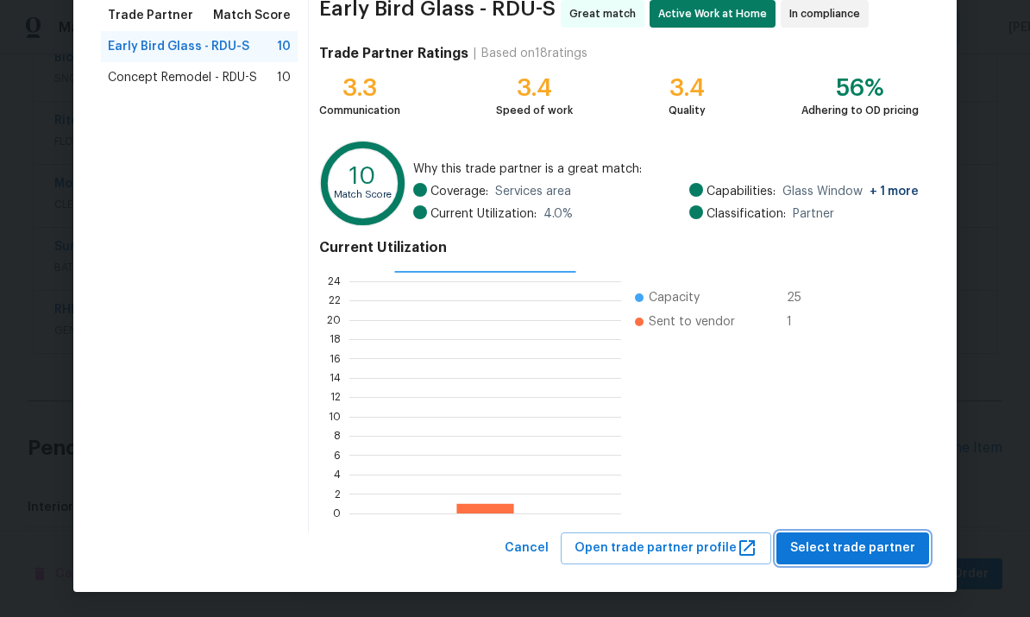
click at [895, 545] on span "Select trade partner" at bounding box center [852, 548] width 125 height 22
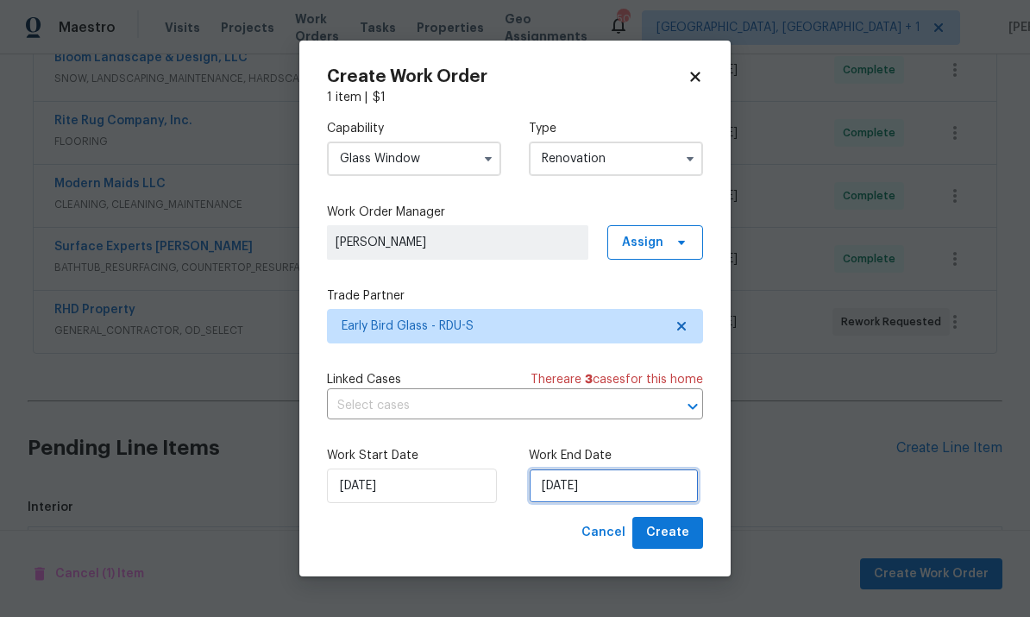
click at [646, 490] on input "[DATE]" at bounding box center [614, 485] width 170 height 34
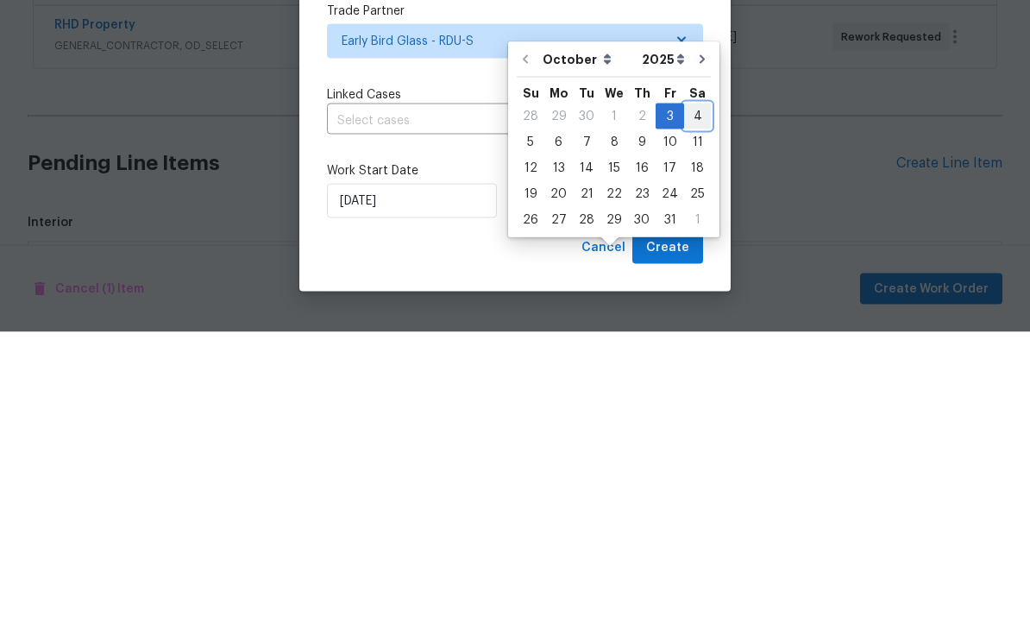
click at [694, 389] on div "4" at bounding box center [697, 401] width 27 height 24
type input "10/4/2025"
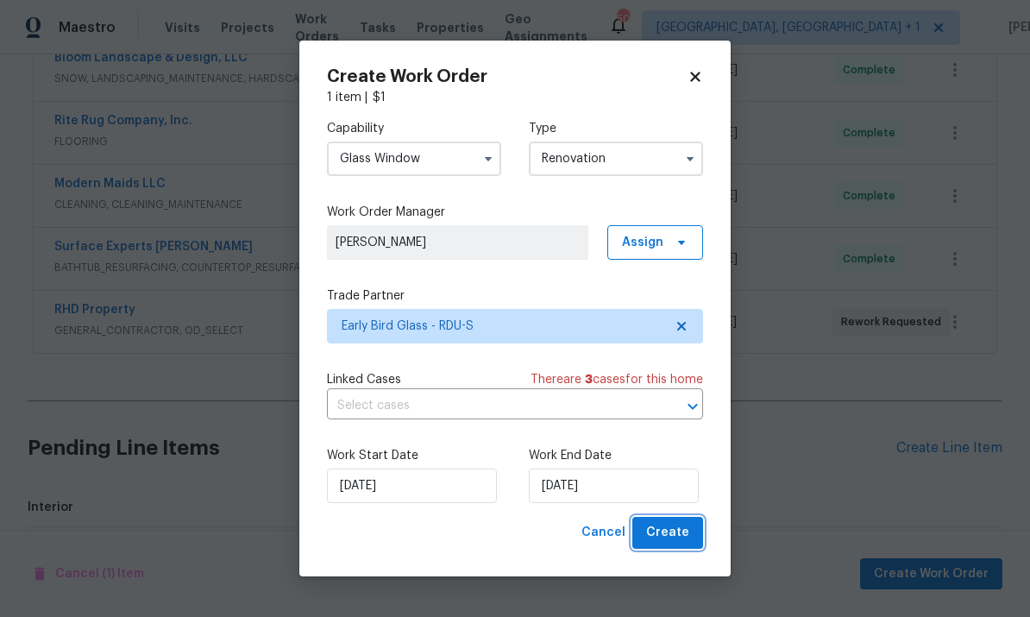
click at [669, 541] on span "Create" at bounding box center [667, 533] width 43 height 22
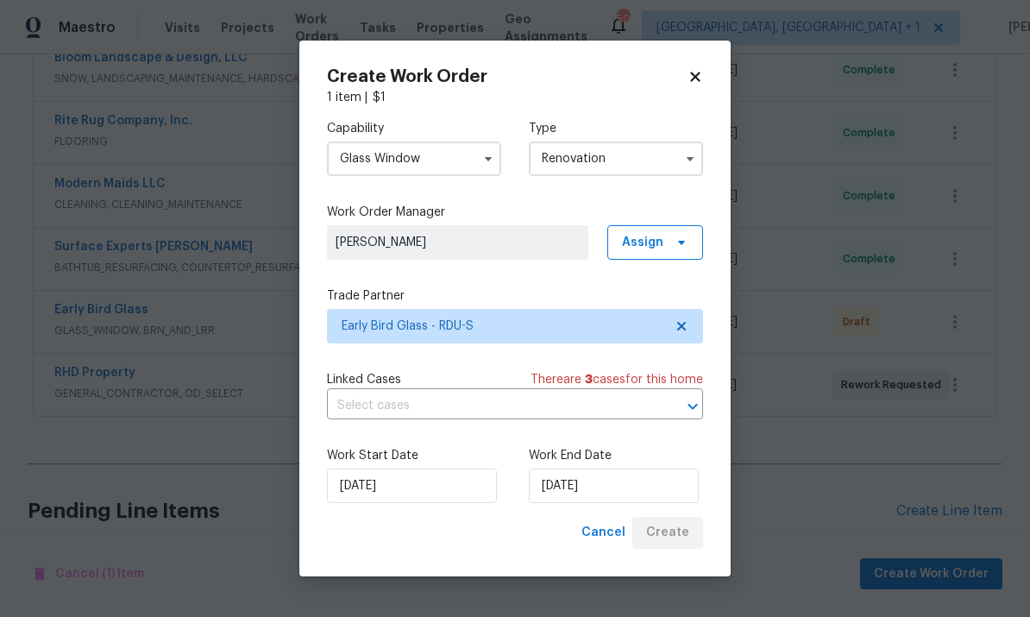
scroll to position [0, 0]
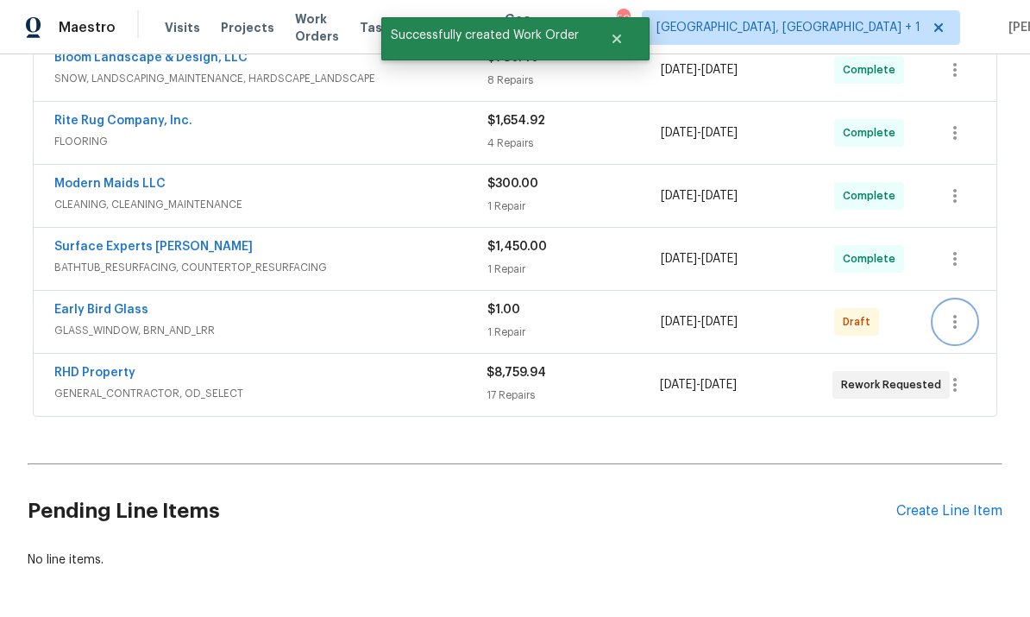
click at [962, 311] on icon "button" at bounding box center [954, 321] width 21 height 21
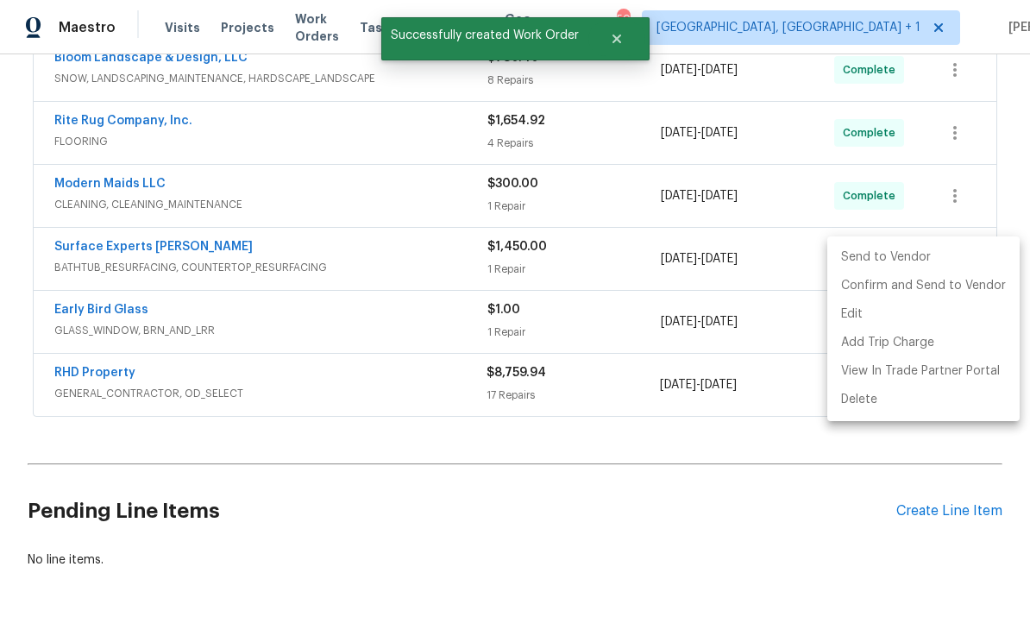
click at [881, 254] on li "Send to Vendor" at bounding box center [923, 257] width 192 height 28
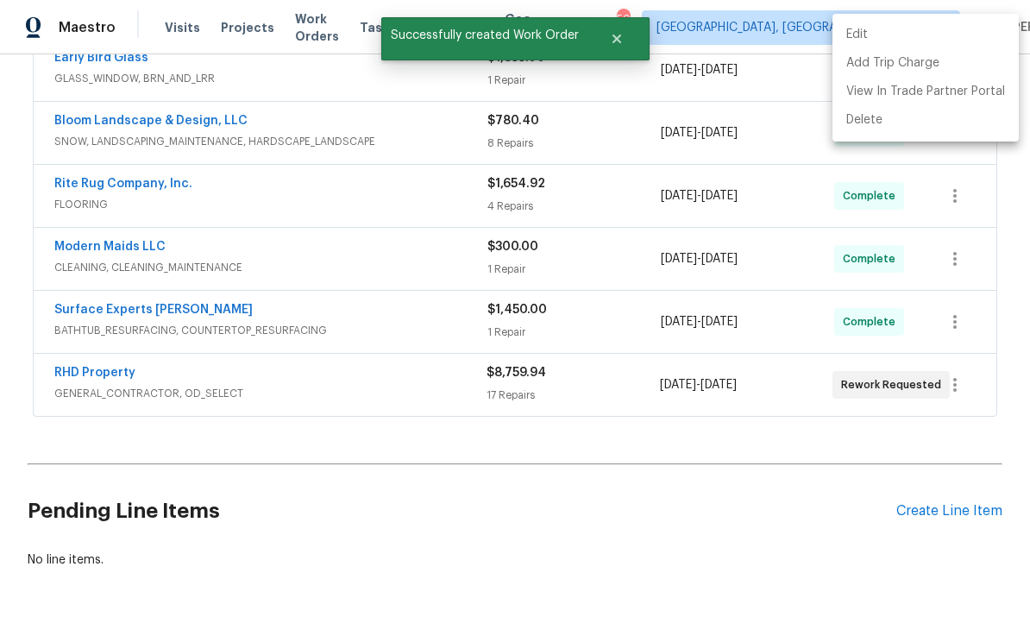
click at [698, 496] on div at bounding box center [515, 308] width 1030 height 617
